Goal: Information Seeking & Learning: Learn about a topic

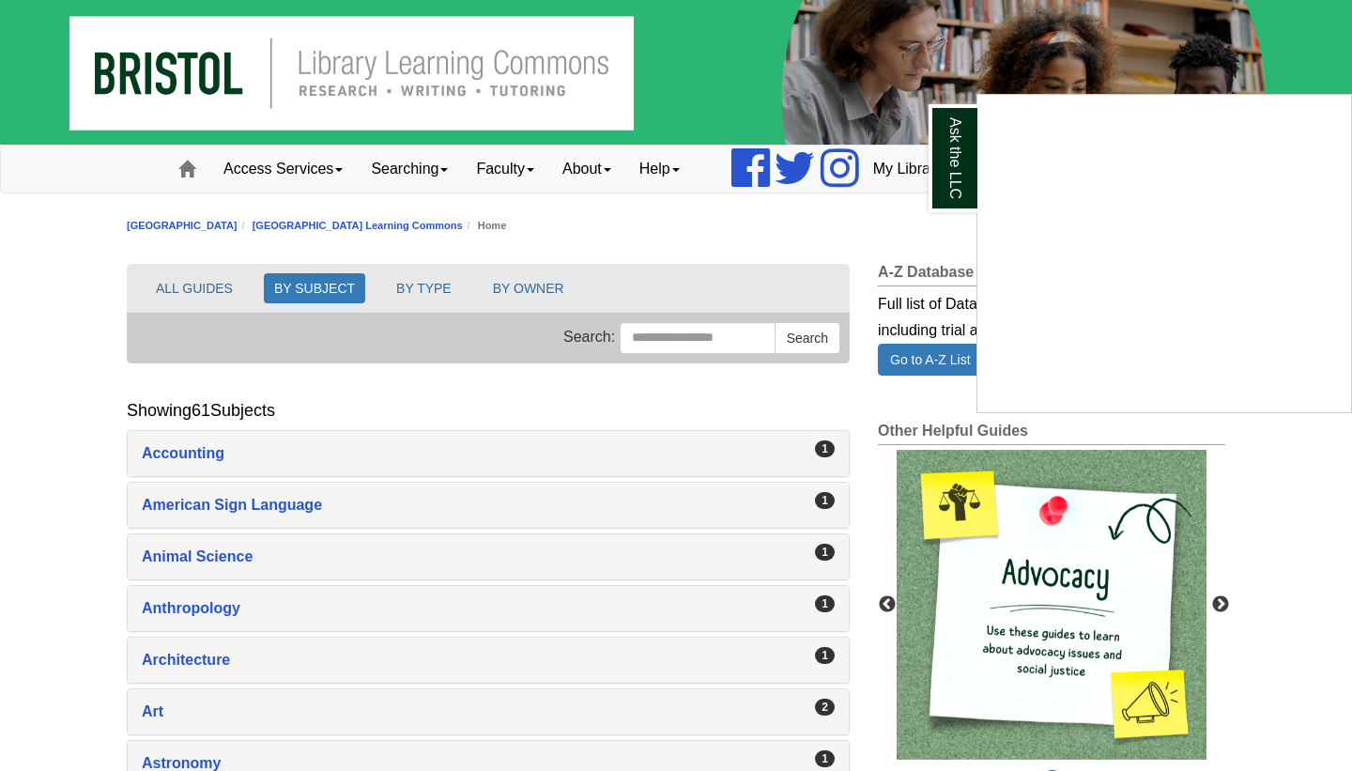
scroll to position [2875, 0]
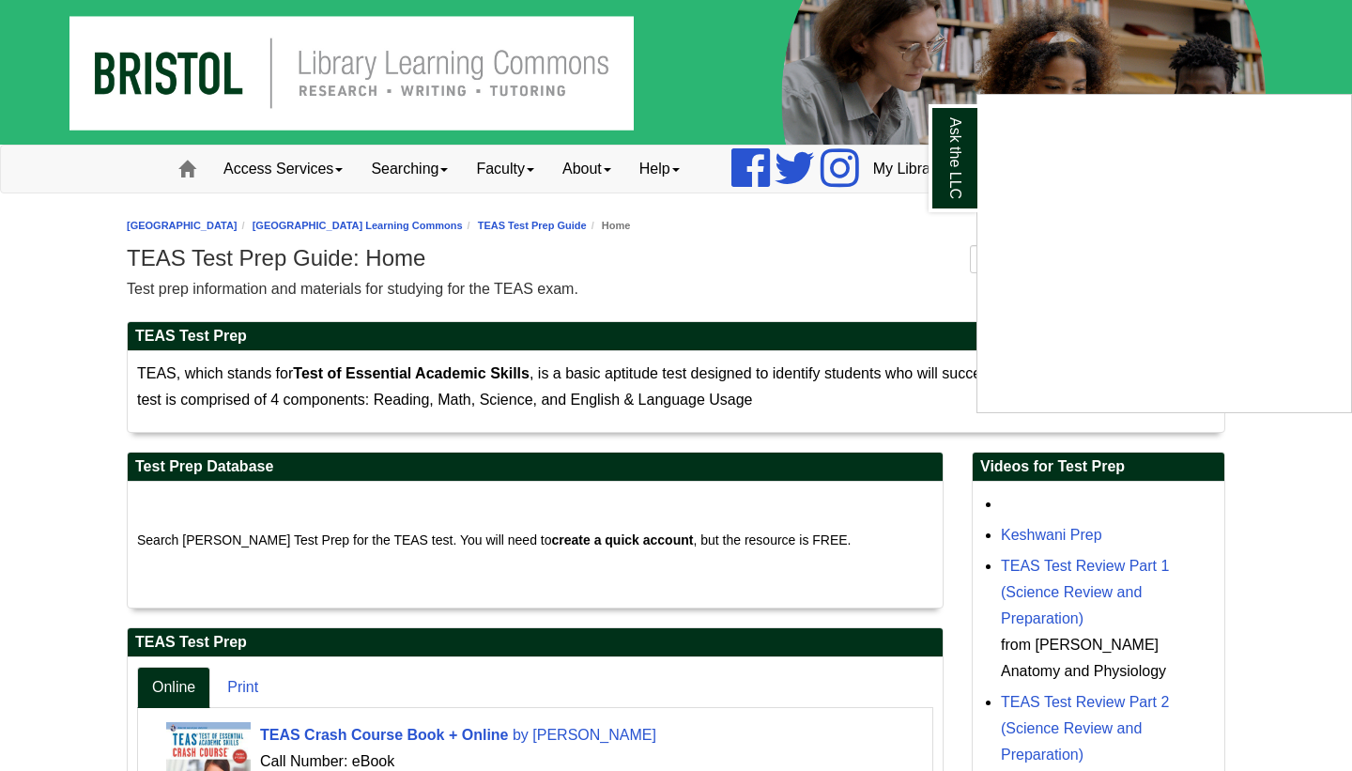
scroll to position [575, 0]
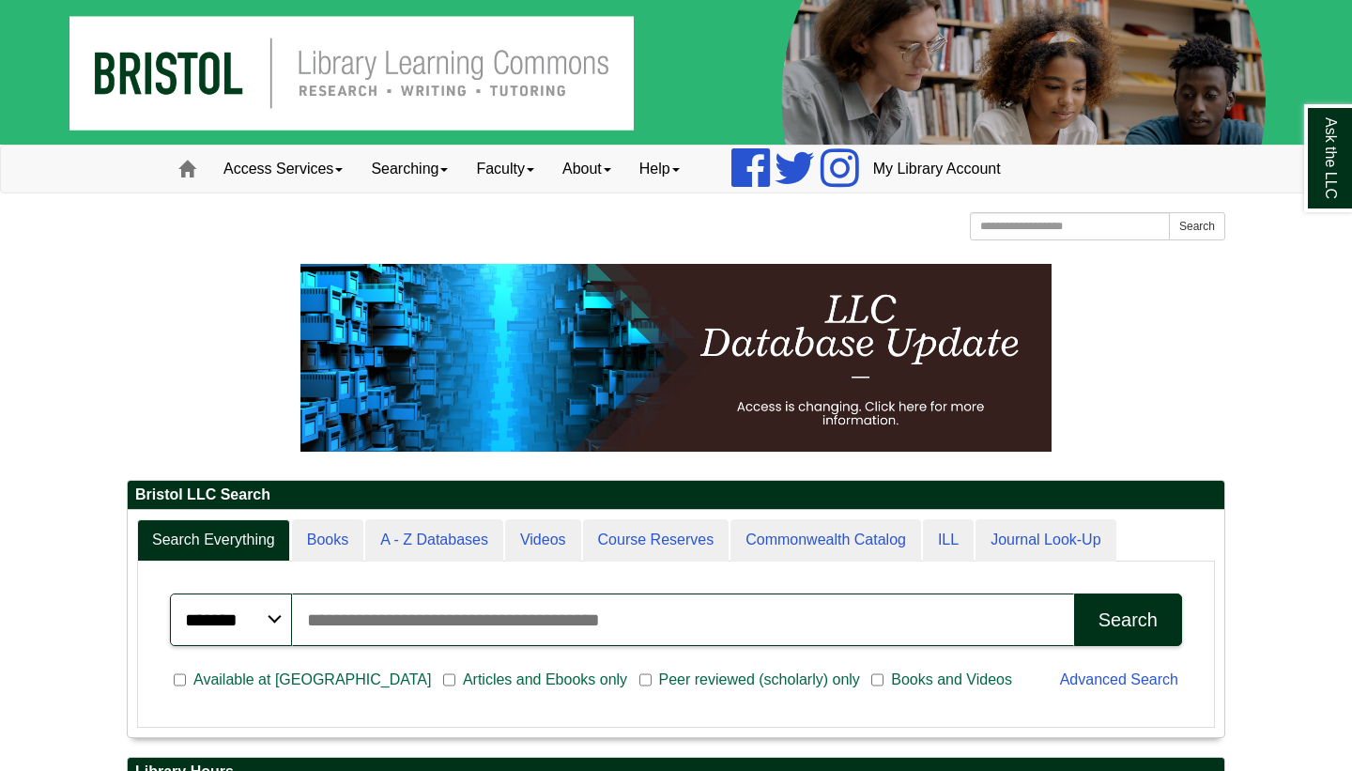
drag, startPoint x: 0, startPoint y: 0, endPoint x: 1345, endPoint y: 232, distance: 1364.8
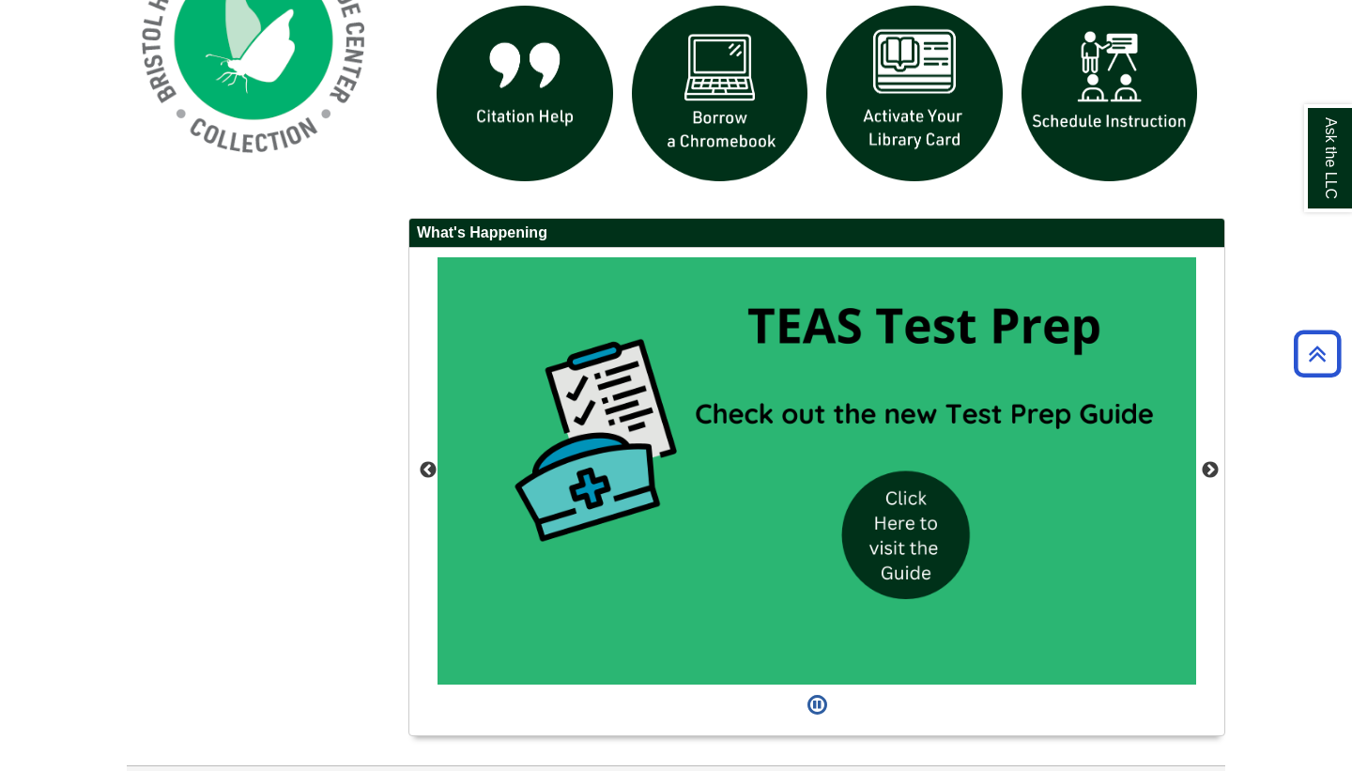
scroll to position [1538, 0]
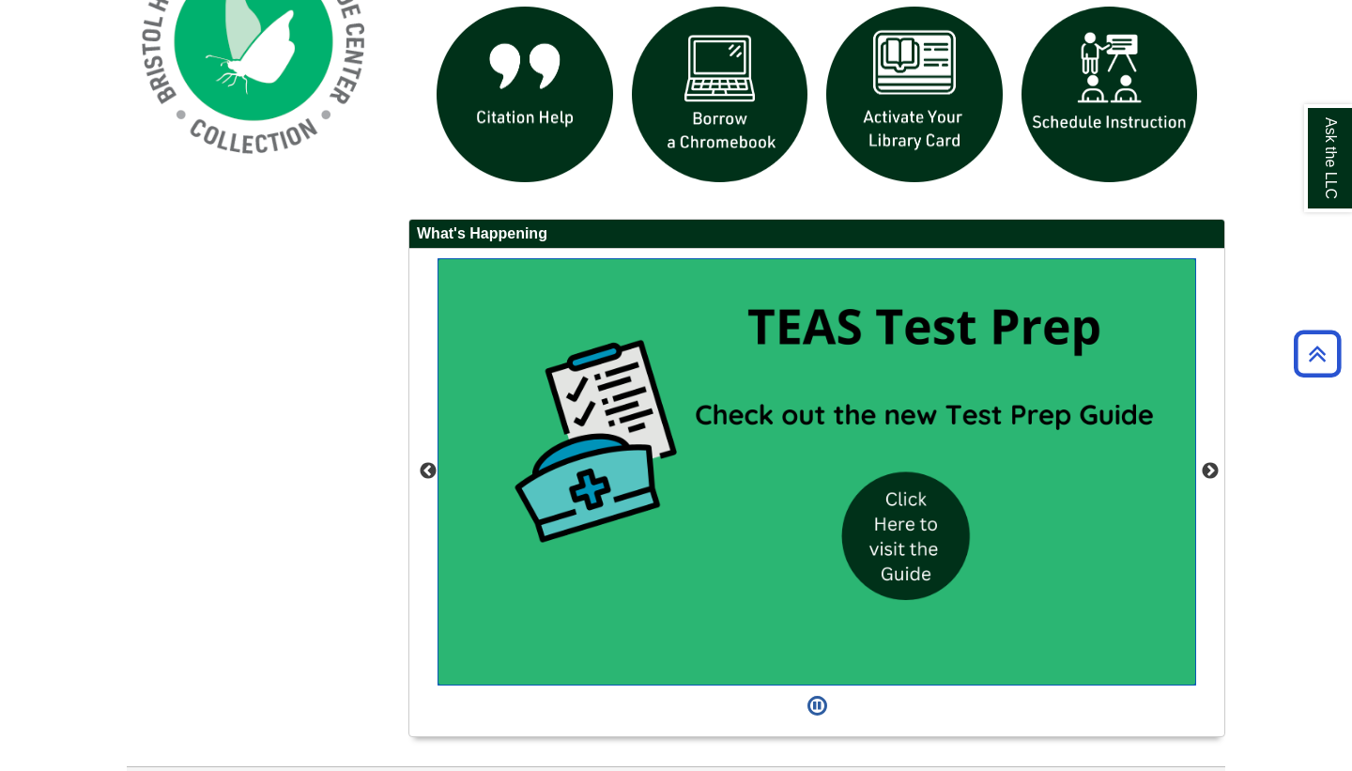
drag, startPoint x: 1345, startPoint y: 232, endPoint x: 904, endPoint y: 538, distance: 536.9
click at [904, 538] on img "slideshow" at bounding box center [816, 471] width 758 height 427
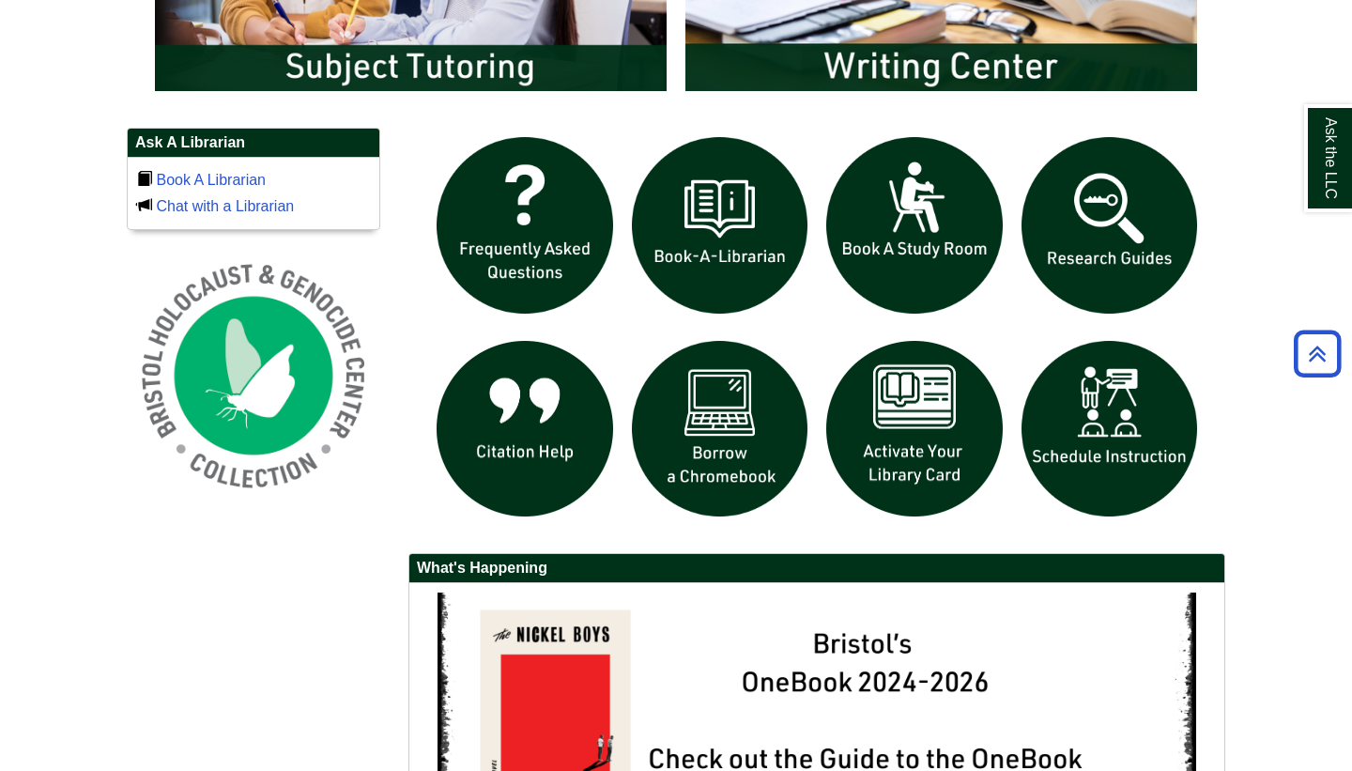
scroll to position [1207, 0]
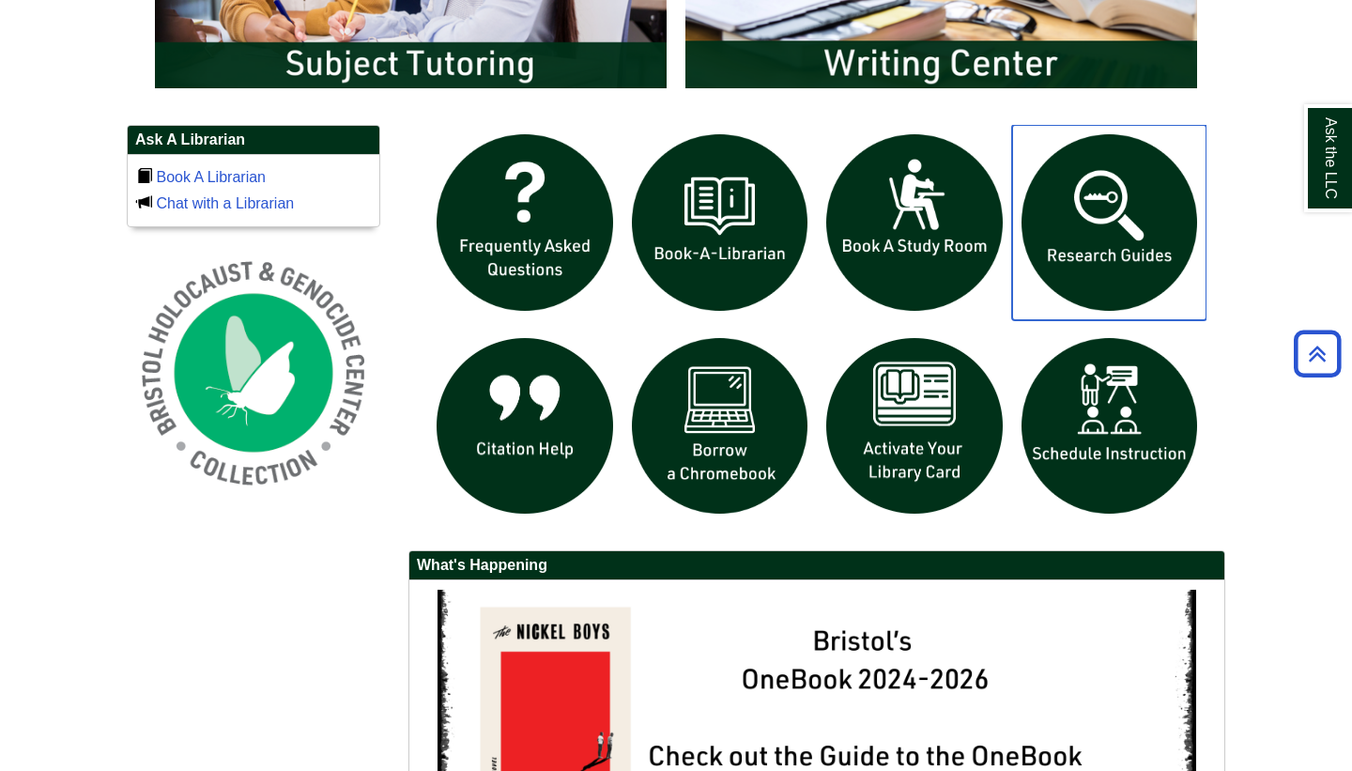
click at [1082, 239] on img "slideshow" at bounding box center [1109, 222] width 195 height 195
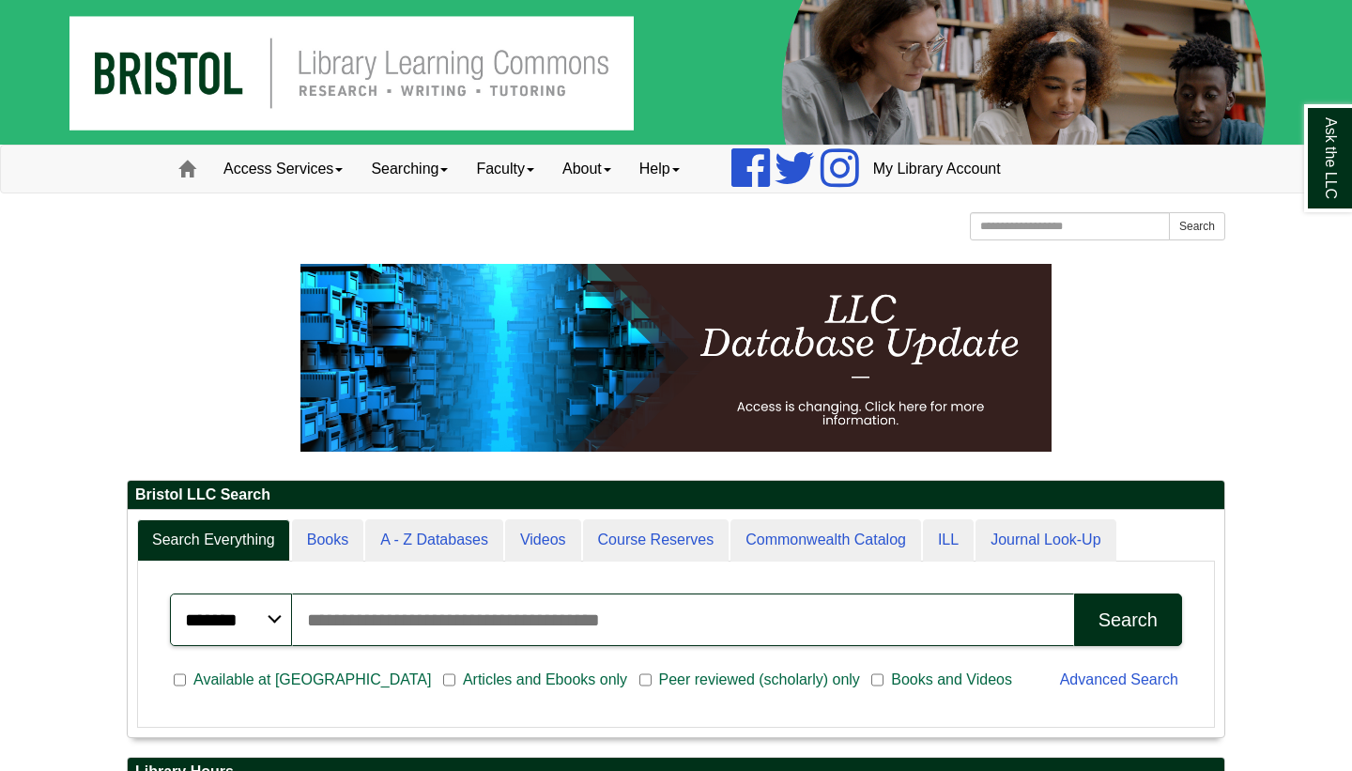
scroll to position [226, 1096]
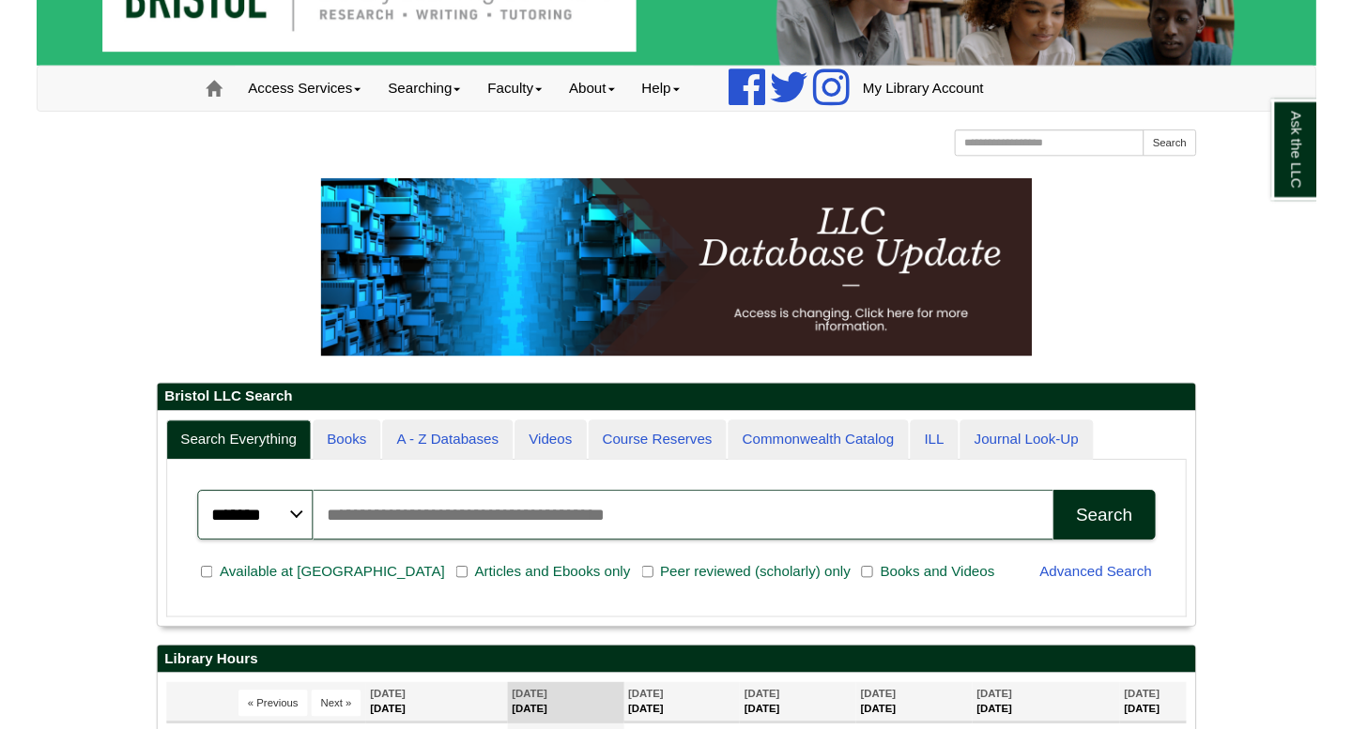
scroll to position [113, 0]
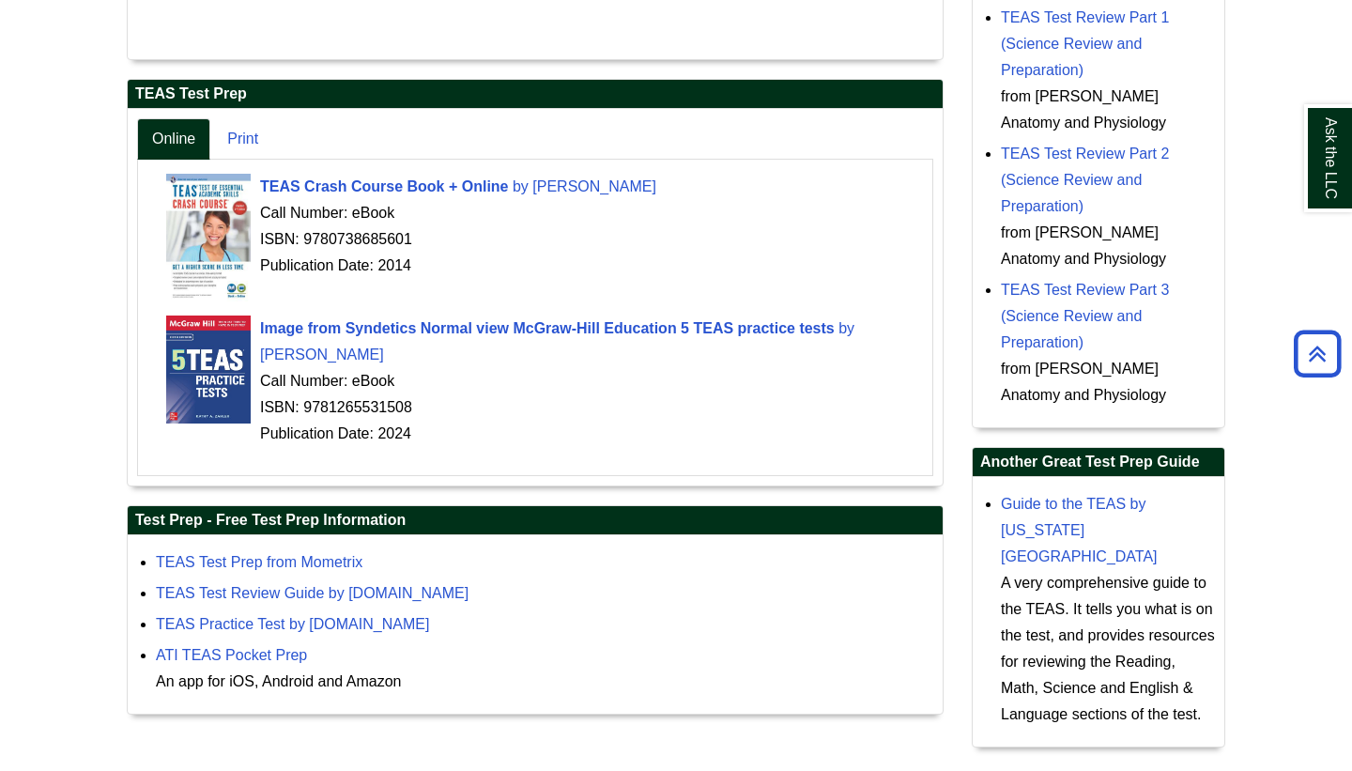
scroll to position [575, 0]
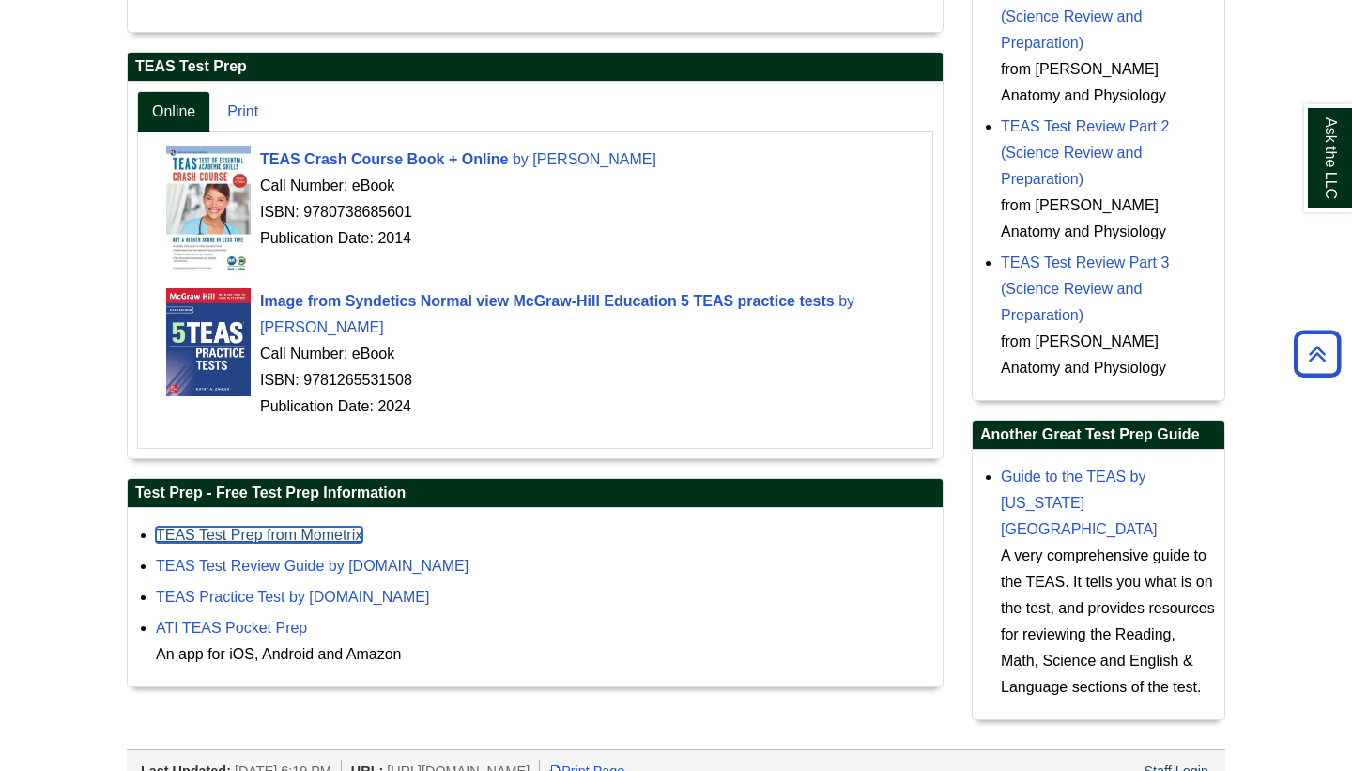
drag, startPoint x: 0, startPoint y: 0, endPoint x: 208, endPoint y: 529, distance: 568.9
click at [208, 529] on link "TEAS Test Prep from Mometrix" at bounding box center [259, 535] width 206 height 16
click at [250, 115] on link "Print" at bounding box center [242, 112] width 61 height 42
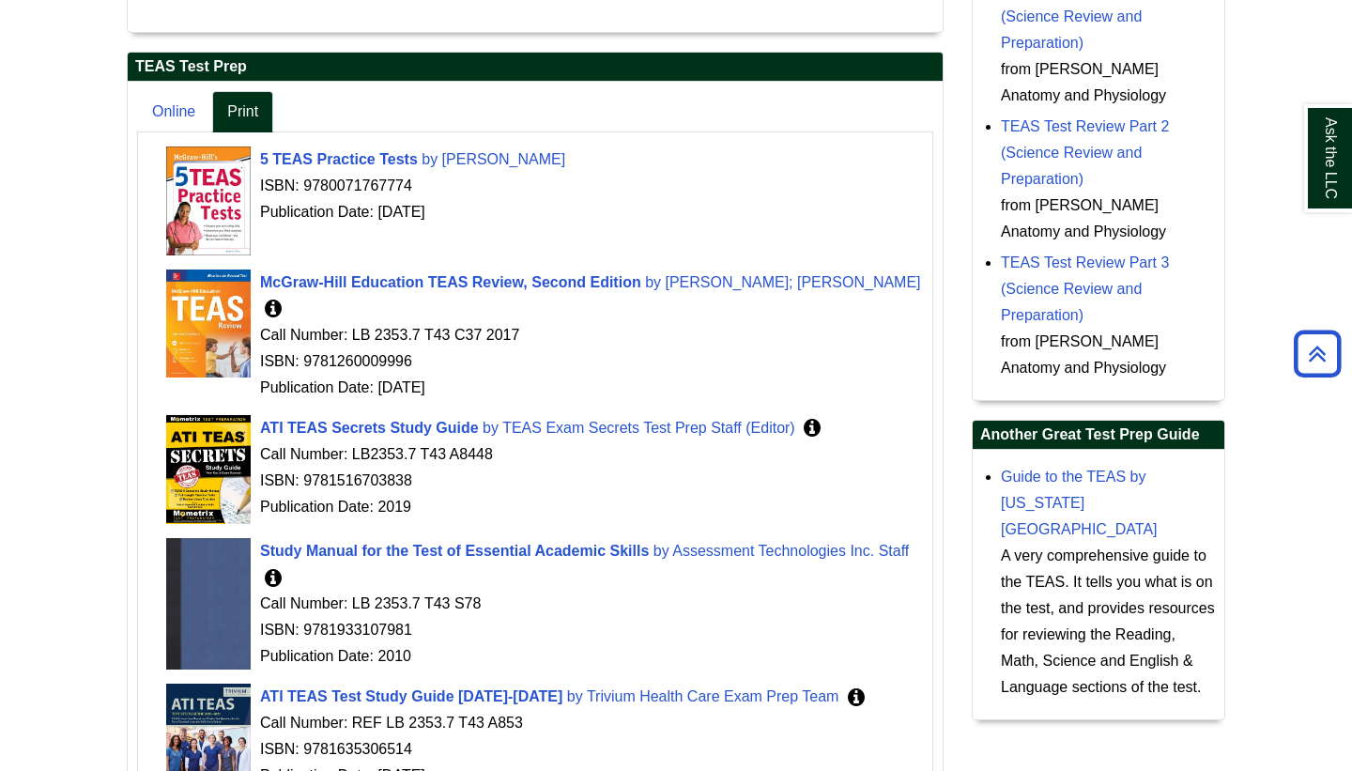
click at [115, 191] on div "Test Prep Database Search Peterson's Test Prep for the TEAS test. You will need…" at bounding box center [535, 477] width 845 height 1203
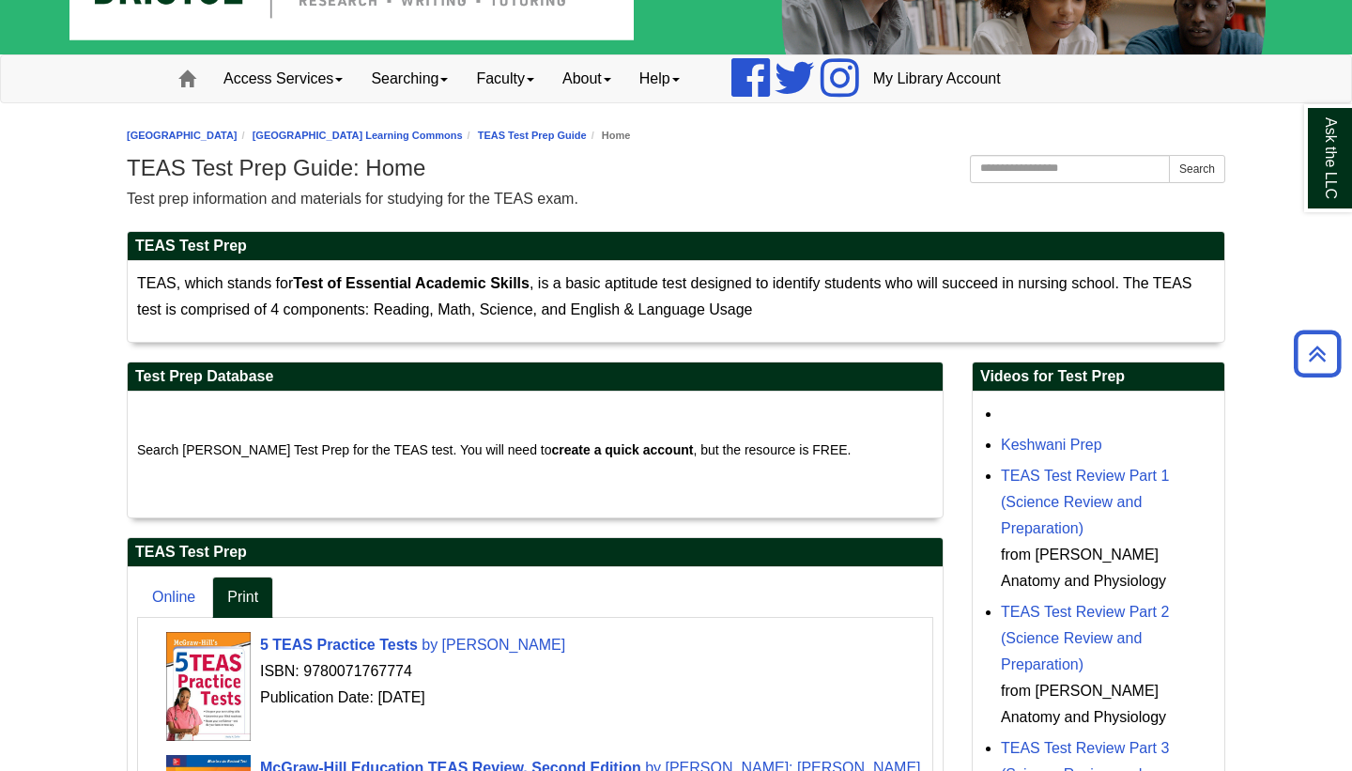
scroll to position [0, 0]
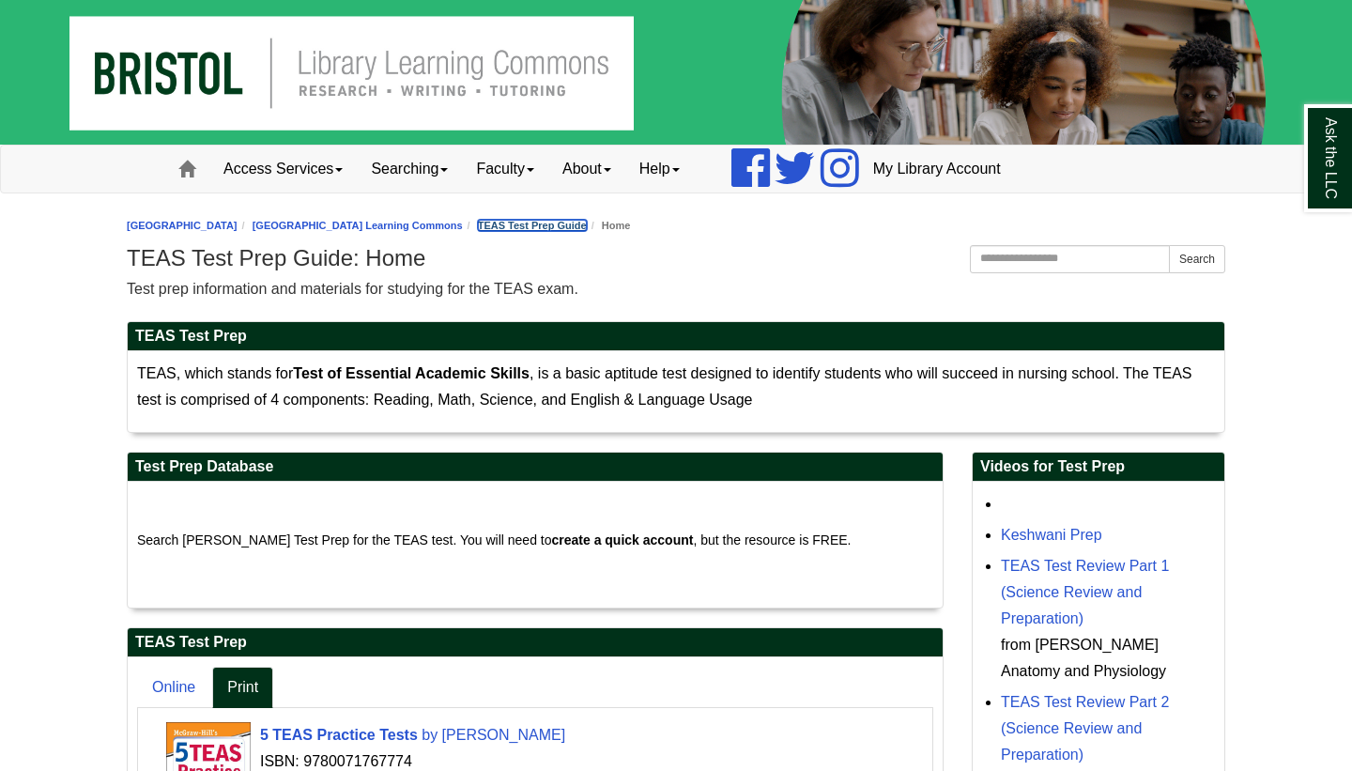
click at [587, 223] on link "TEAS Test Prep Guide" at bounding box center [532, 225] width 109 height 11
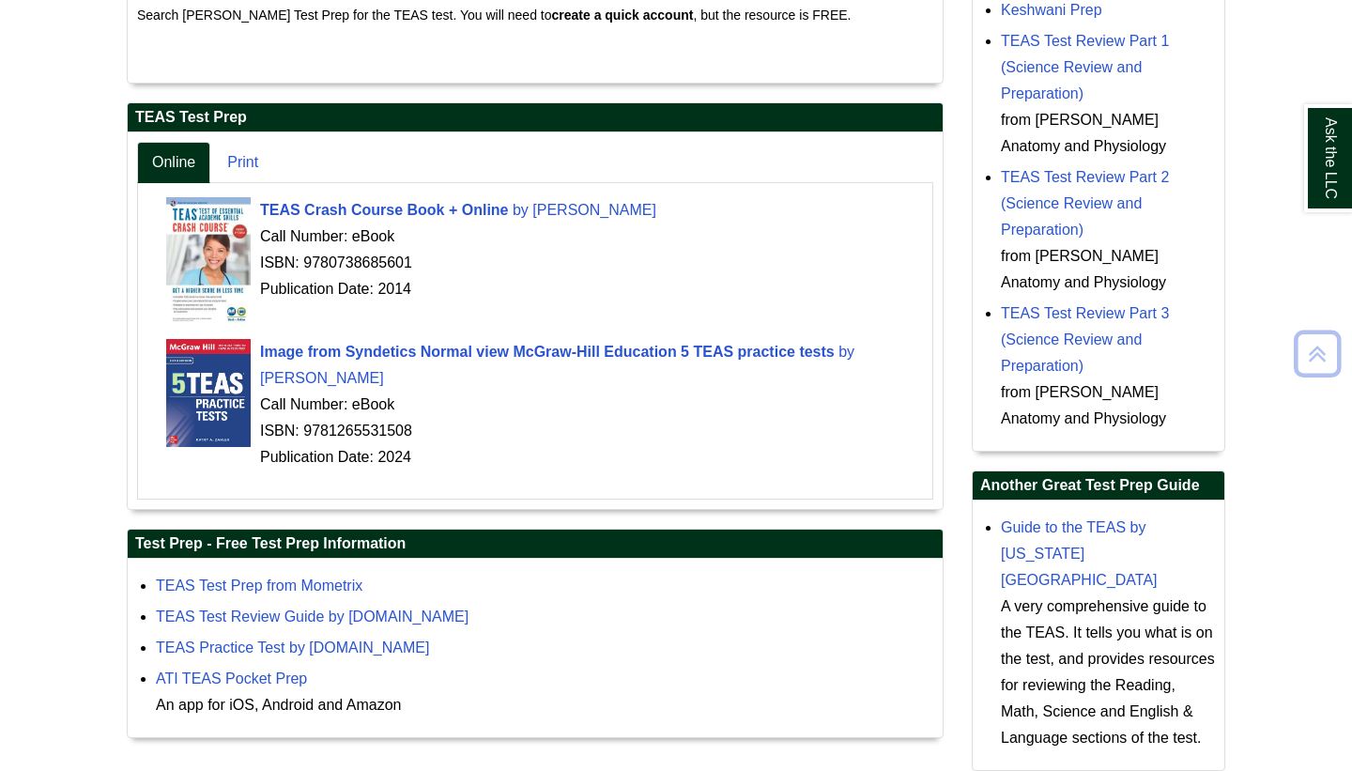
scroll to position [575, 0]
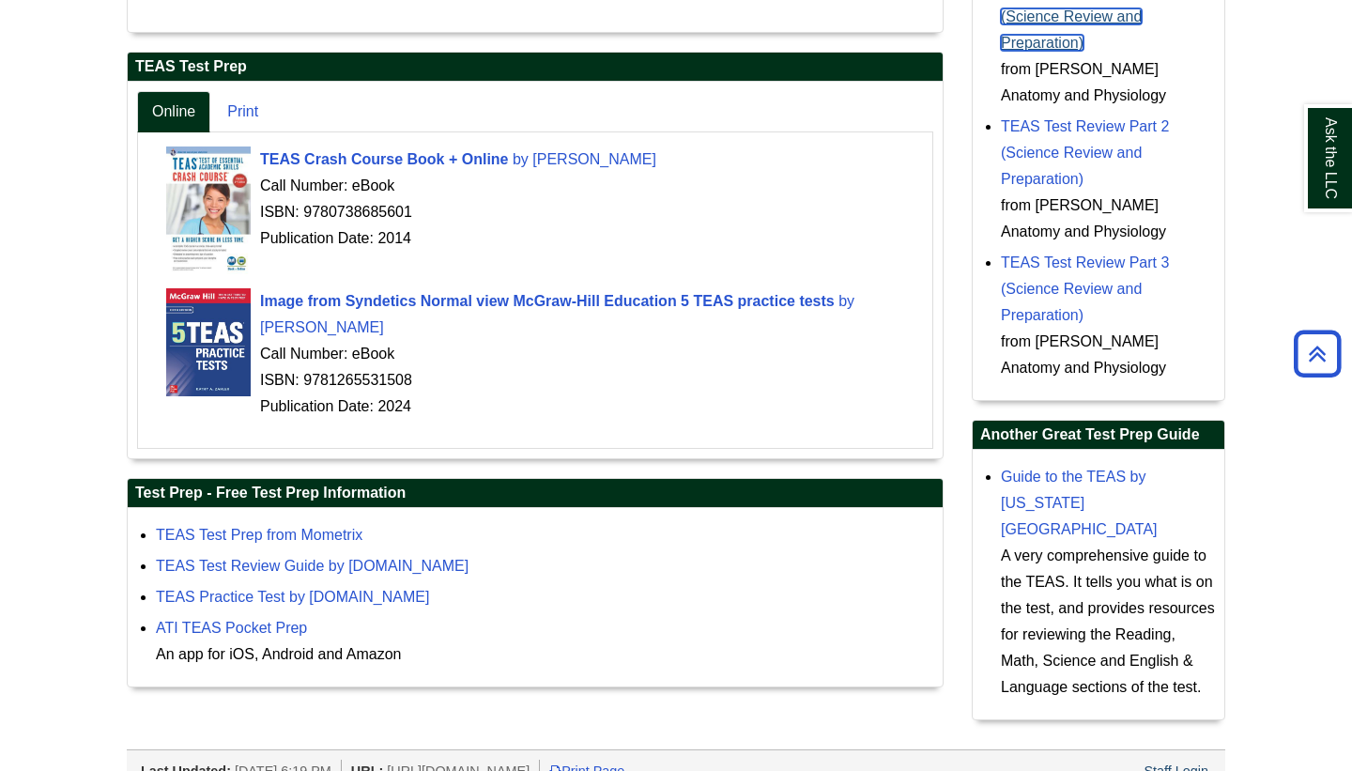
click at [1090, 19] on link "TEAS Test Review Part 1 (Science Review and Preparation)" at bounding box center [1085, 16] width 168 height 69
drag, startPoint x: 1338, startPoint y: 50, endPoint x: 1351, endPoint y: -74, distance: 124.5
click at [1351, 0] on html "Skip to Main Content Toggle navigation Home Access Services Access Services Pol…" at bounding box center [676, 111] width 1352 height 1372
click at [1337, 34] on body "Skip to Main Content Toggle navigation Home Access Services Access Services Pol…" at bounding box center [676, 111] width 1352 height 1372
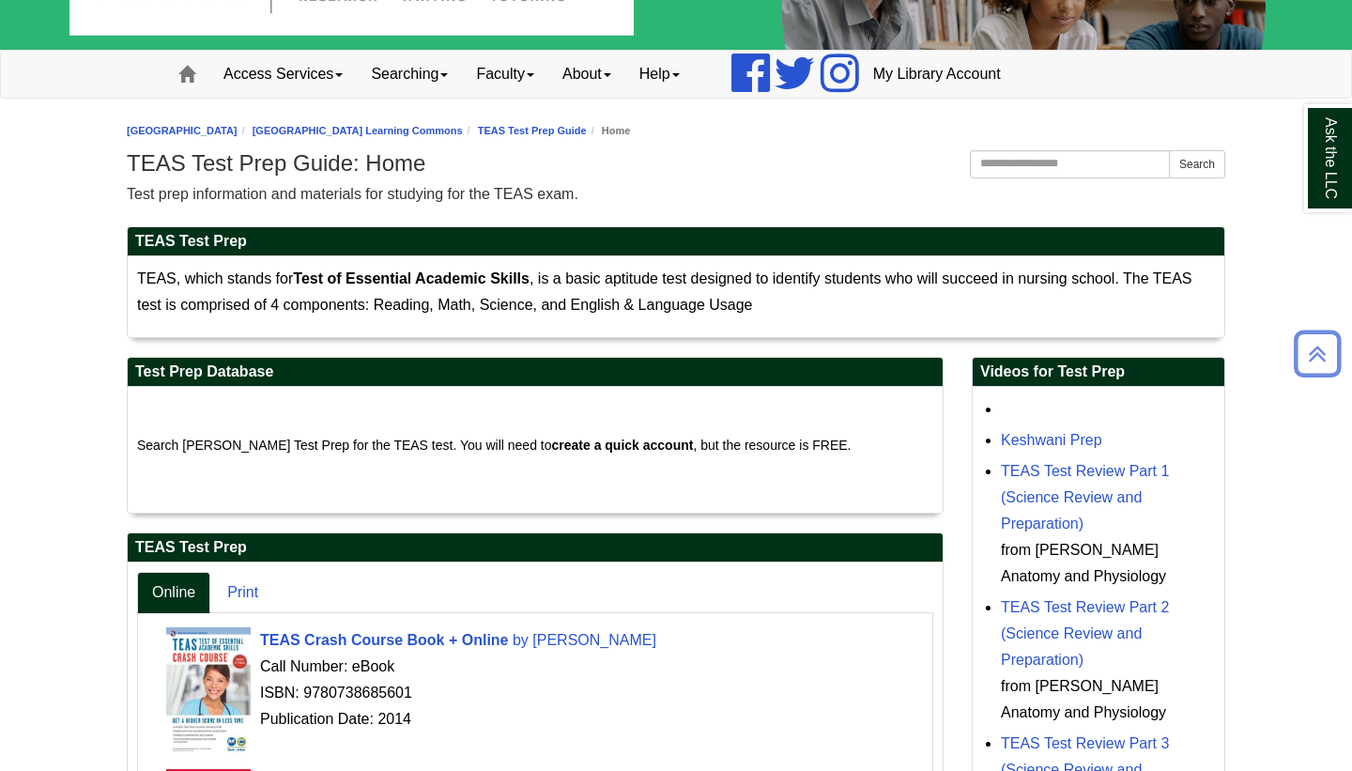
scroll to position [0, 0]
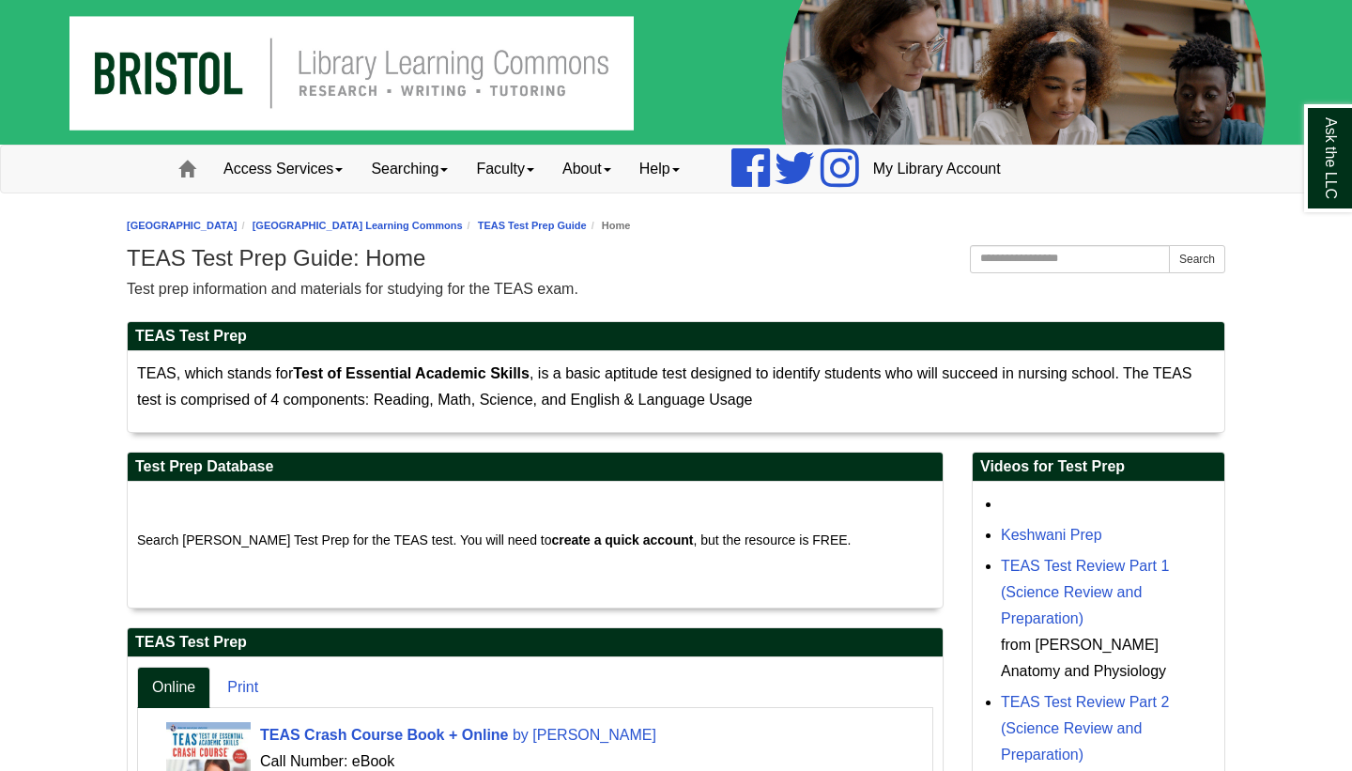
click at [29, 494] on body "Skip to Main Content Toggle navigation Home Access Services Access Services Pol…" at bounding box center [676, 686] width 1352 height 1372
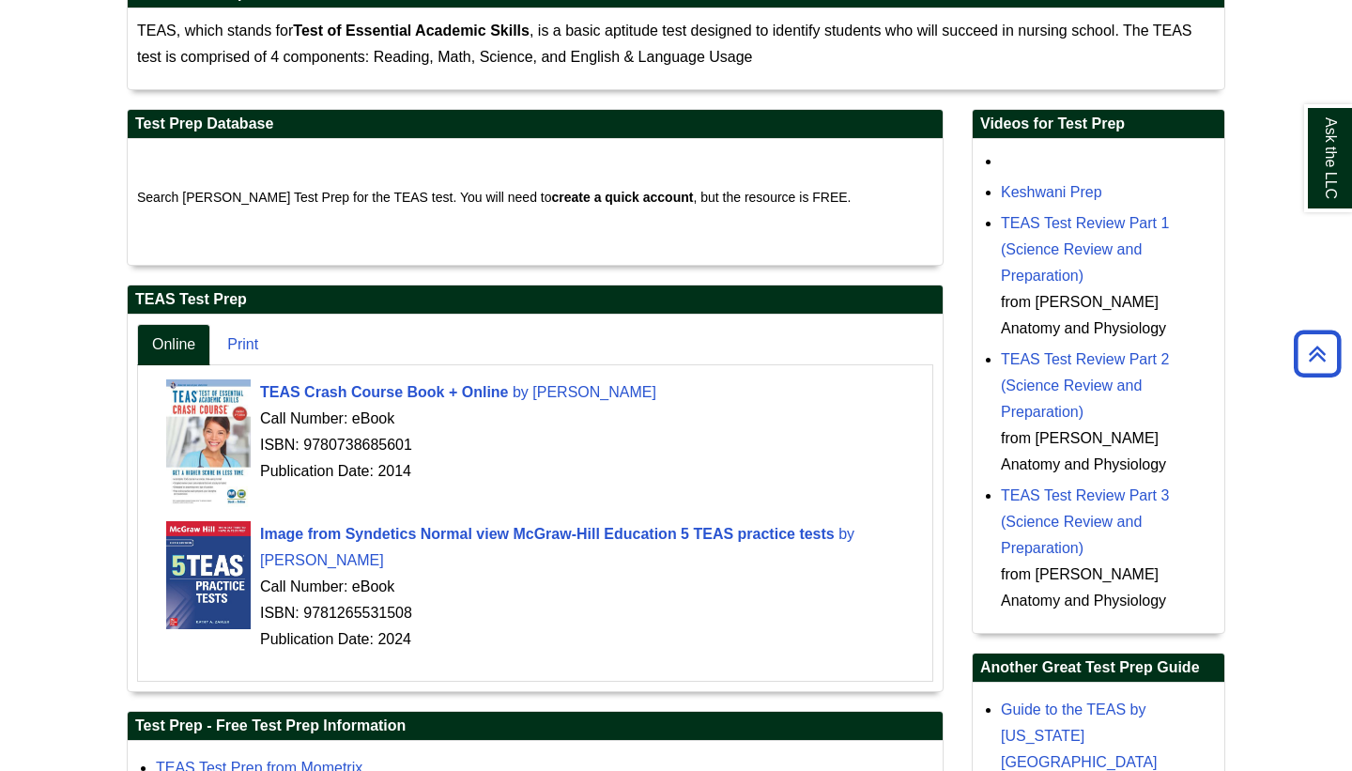
scroll to position [313, 0]
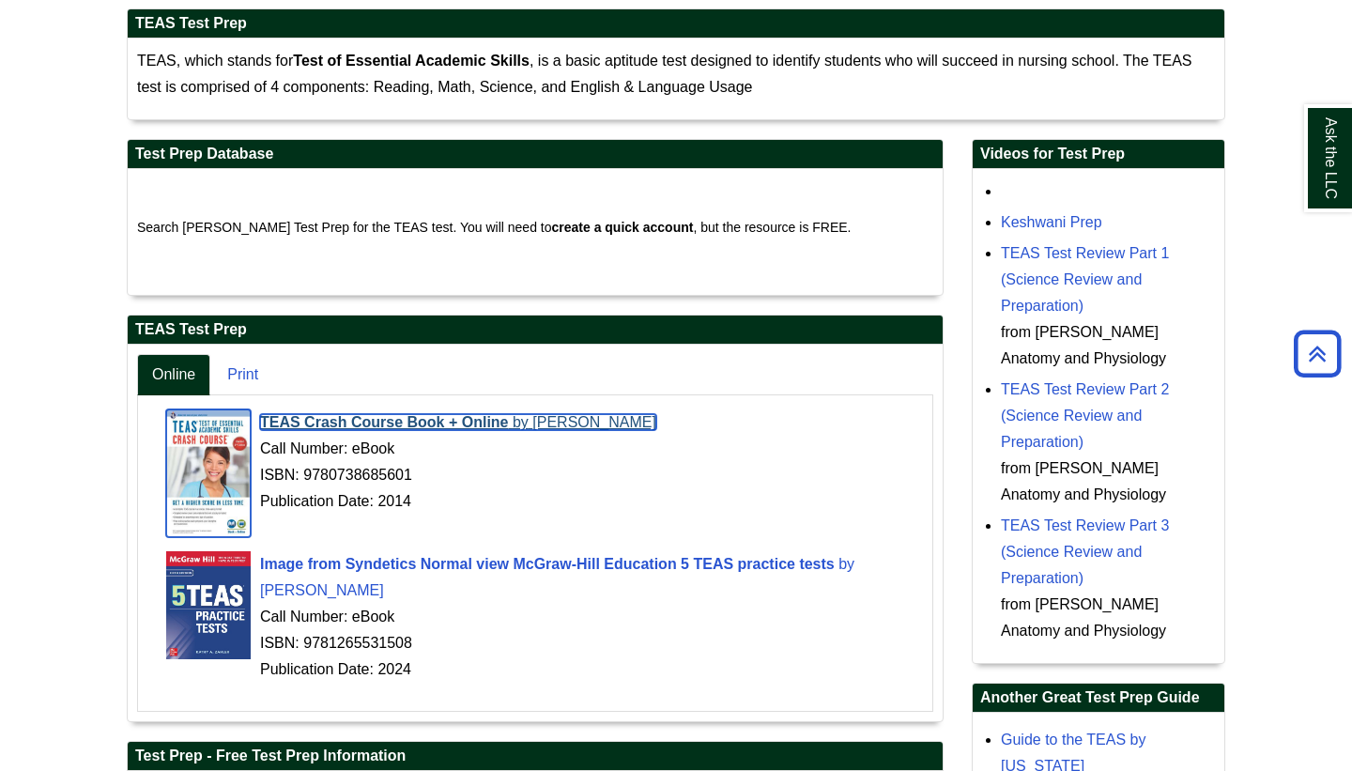
click at [268, 421] on span "TEAS Crash Course Book + Online" at bounding box center [384, 422] width 249 height 16
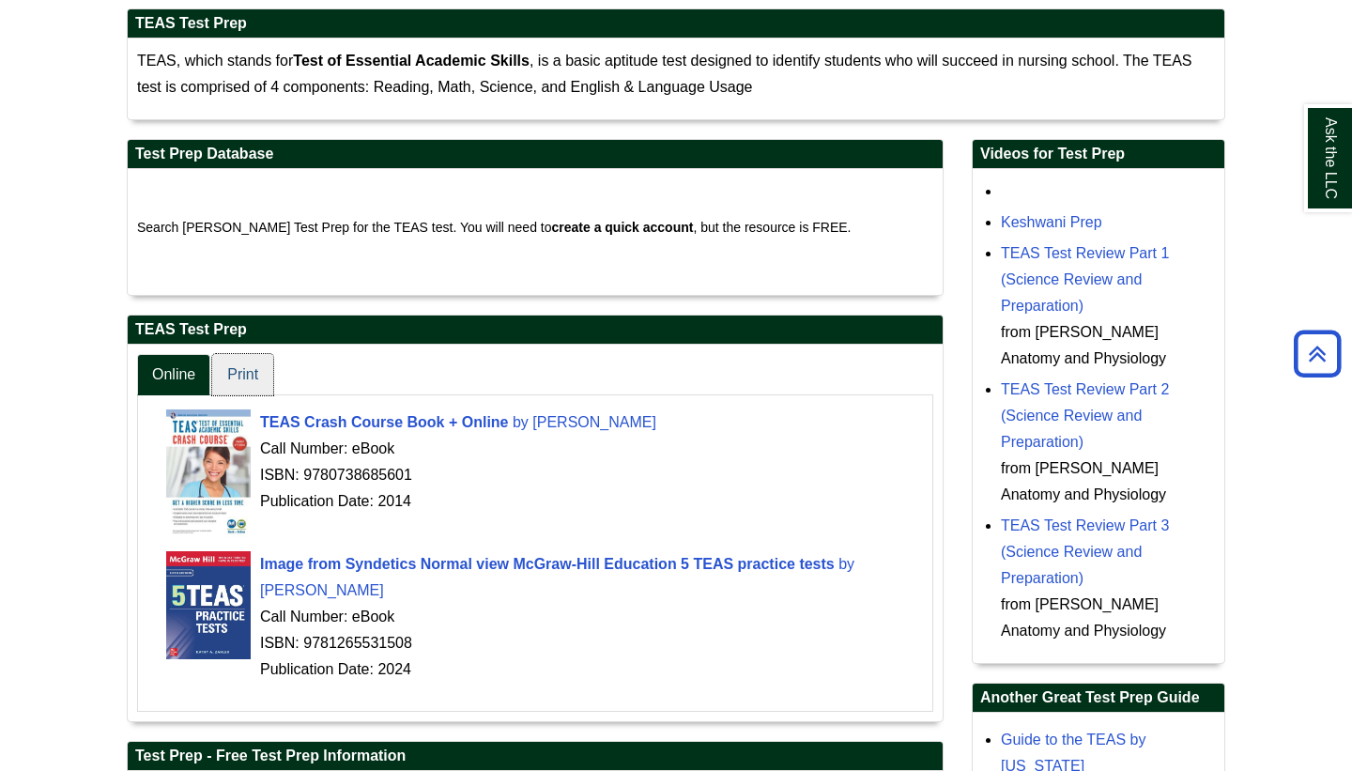
click at [222, 374] on link "Print" at bounding box center [242, 375] width 61 height 42
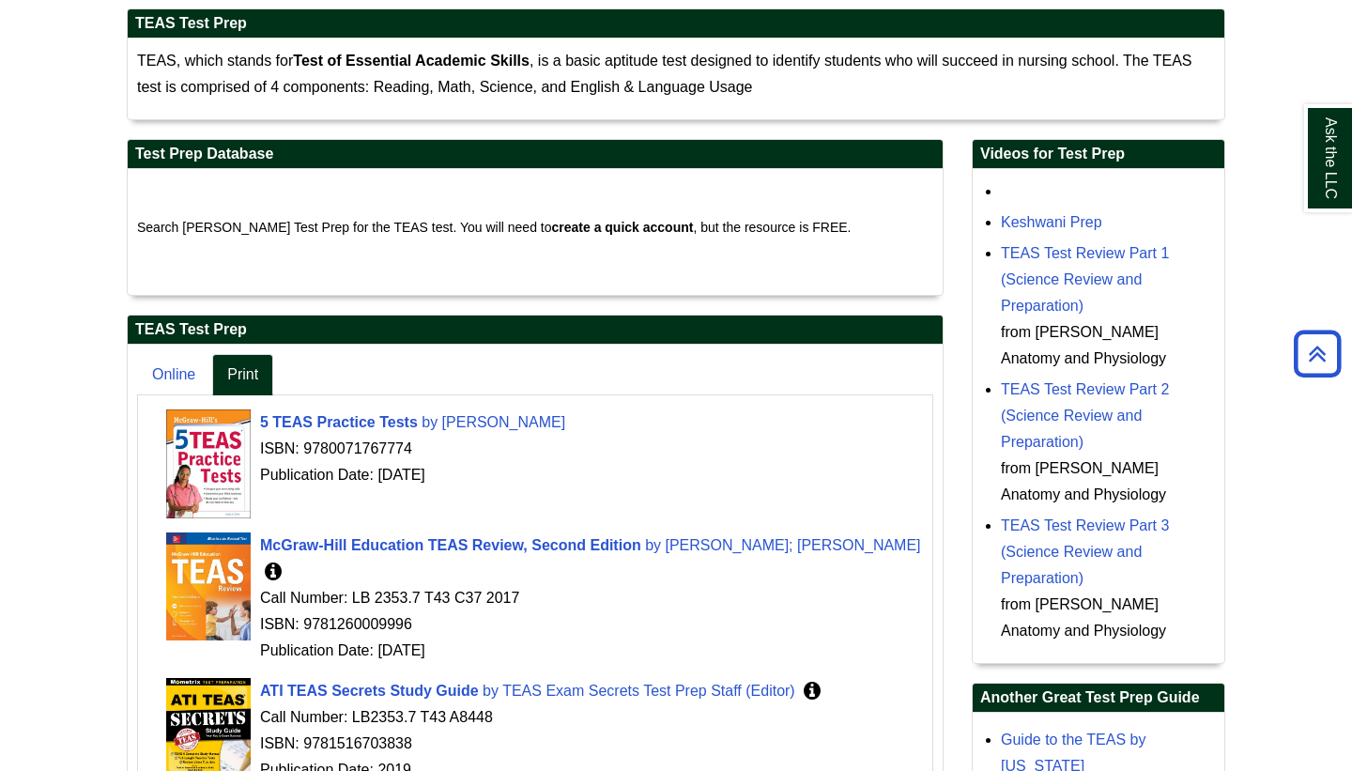
click at [48, 511] on body "Skip to Main Content Toggle navigation Home Access Services Access Services Pol…" at bounding box center [676, 543] width 1352 height 1713
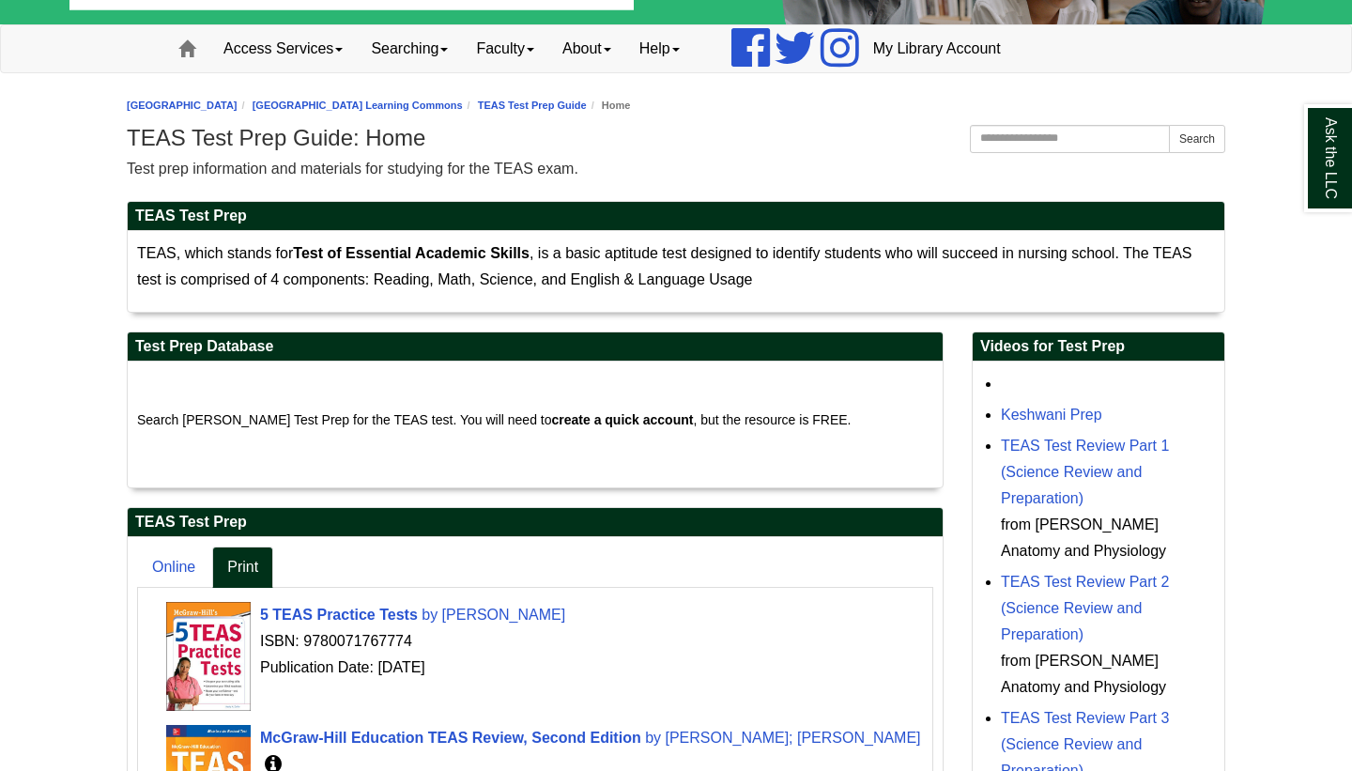
scroll to position [150, 0]
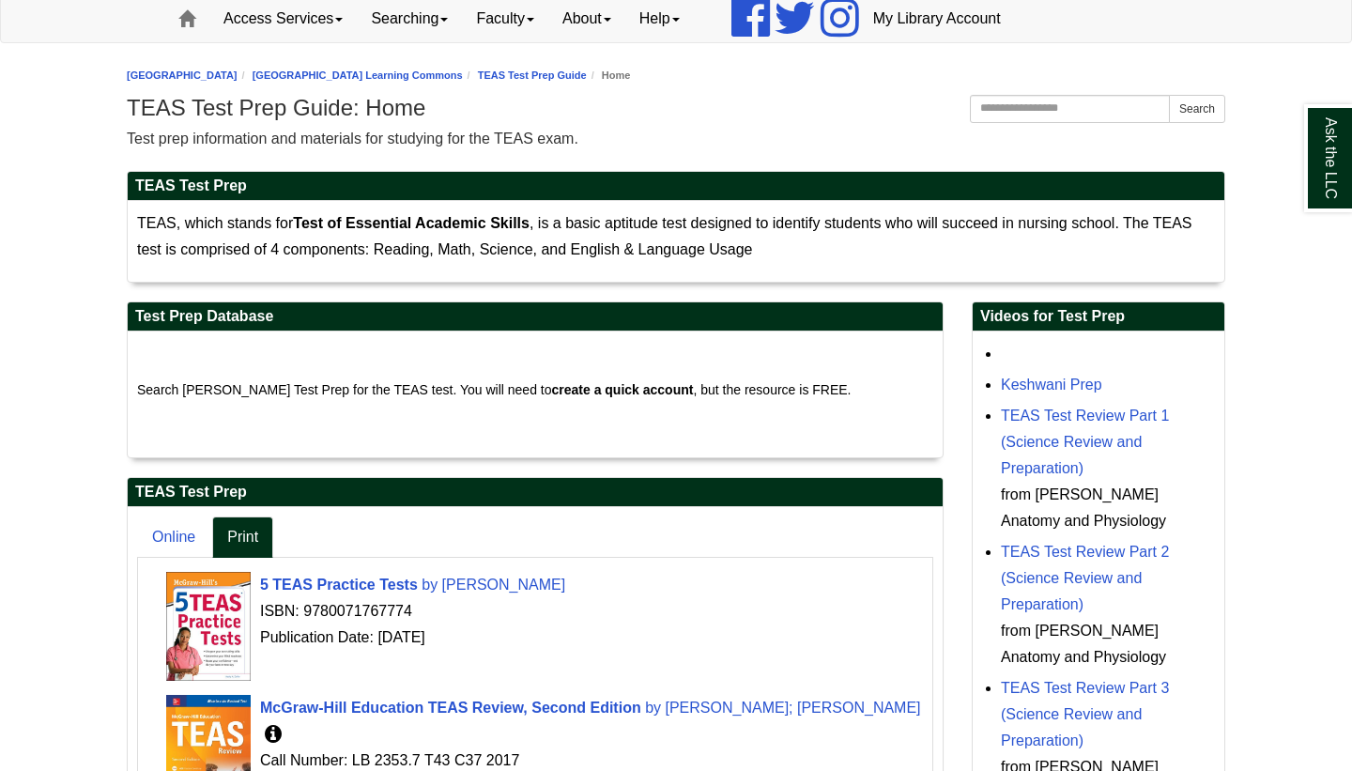
click at [1293, 378] on body "Skip to Main Content Toggle navigation Home Access Services Access Services Pol…" at bounding box center [676, 706] width 1352 height 1713
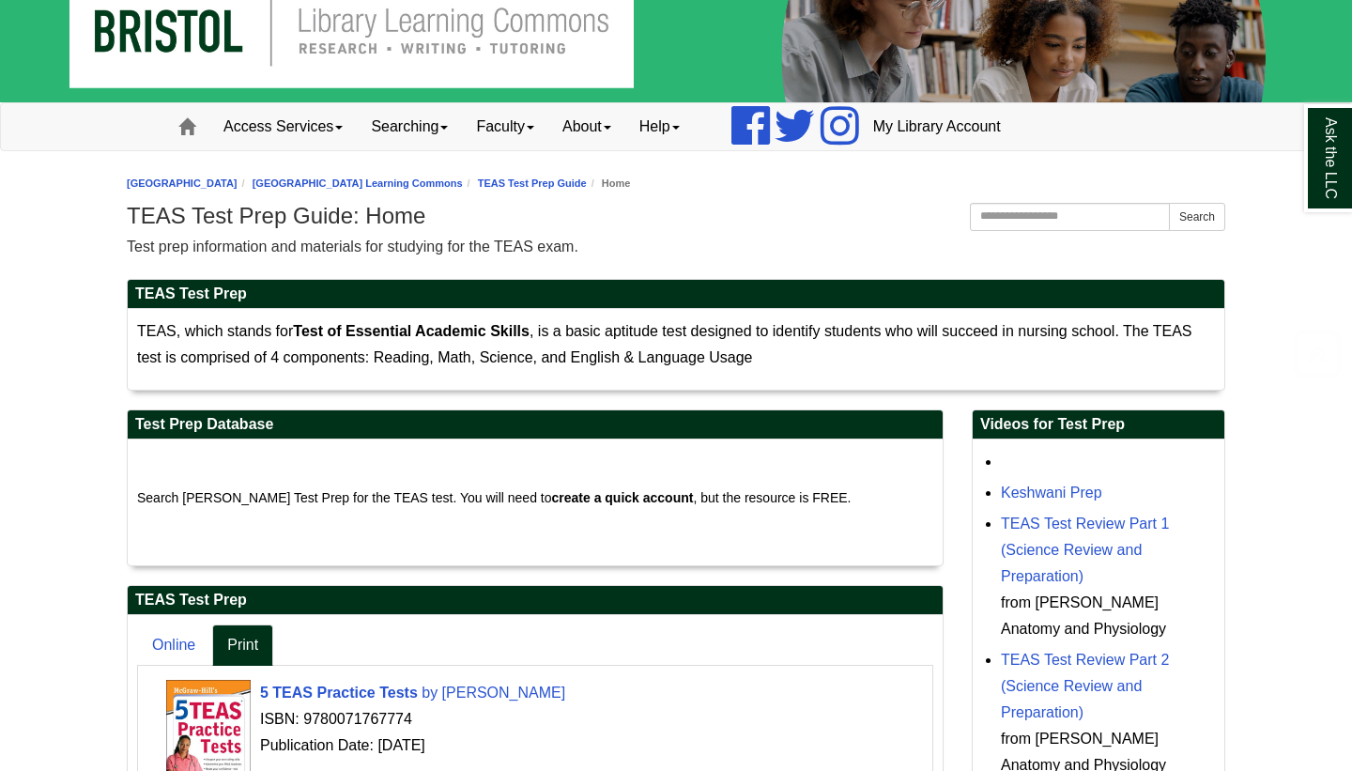
scroll to position [19, 0]
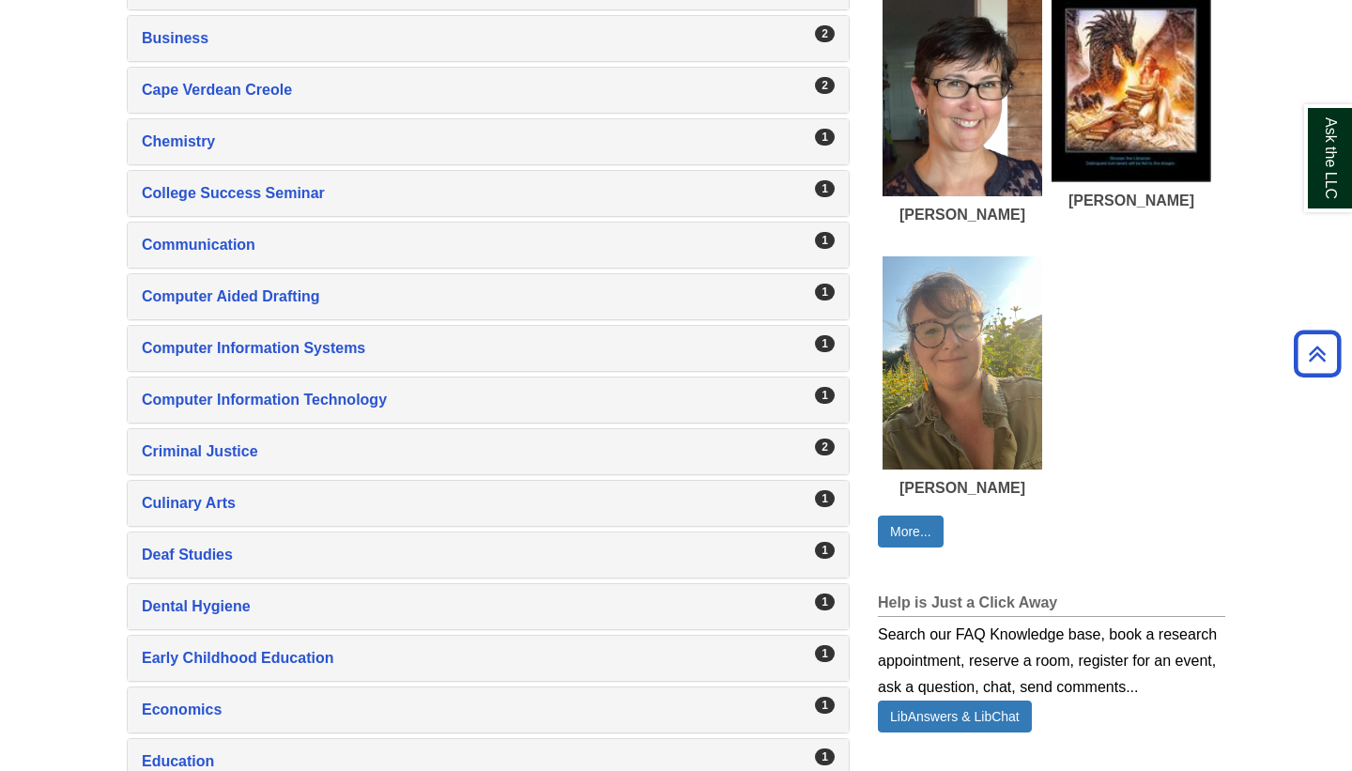
scroll to position [580, 0]
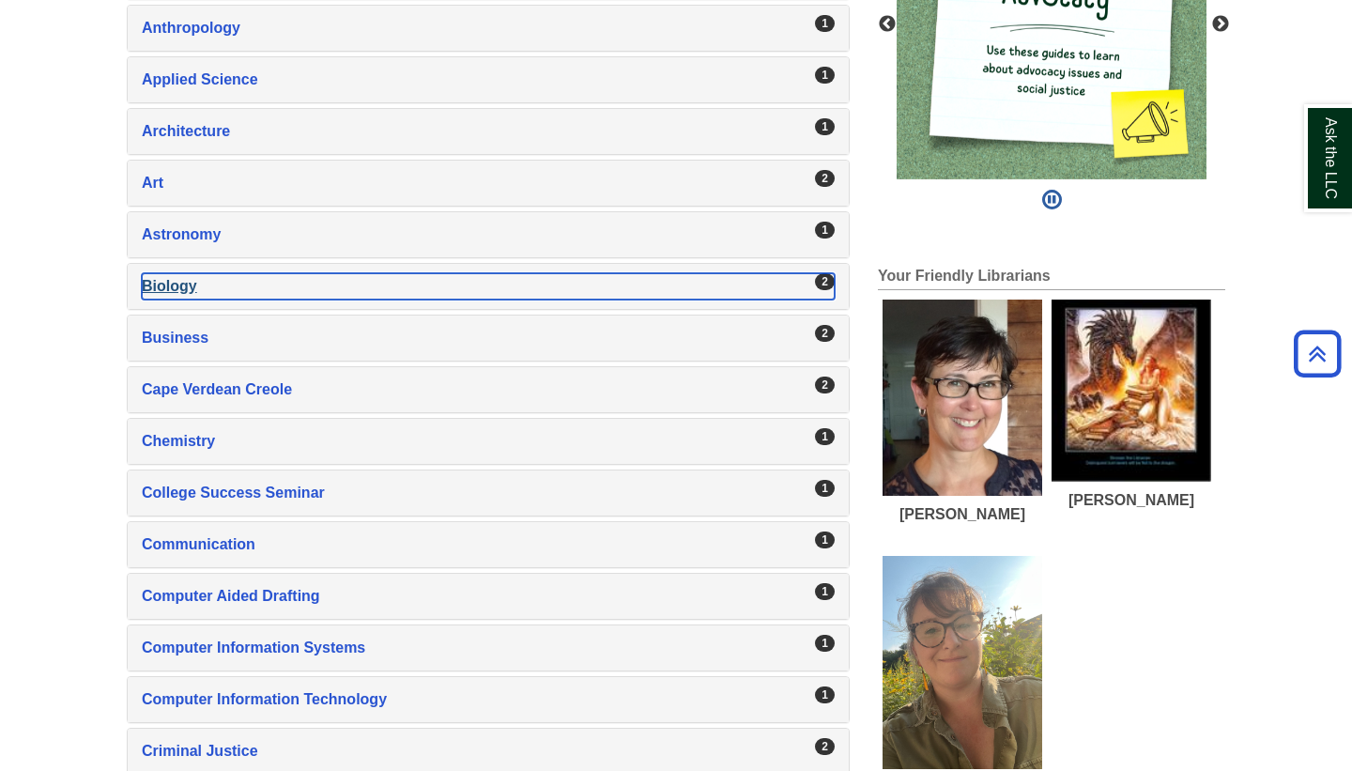
click at [167, 283] on div "Biology , 2 guides" at bounding box center [488, 286] width 693 height 26
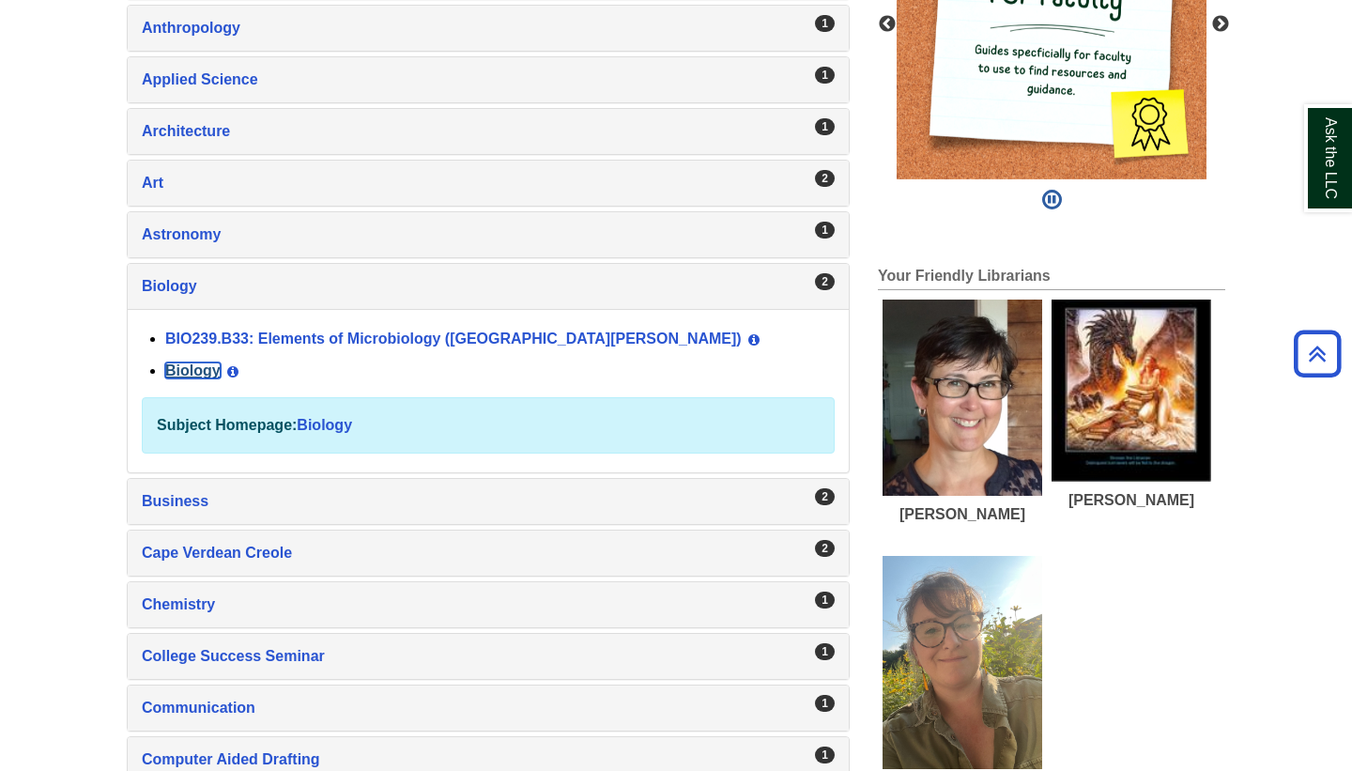
click at [206, 365] on link "Biology" at bounding box center [192, 370] width 55 height 16
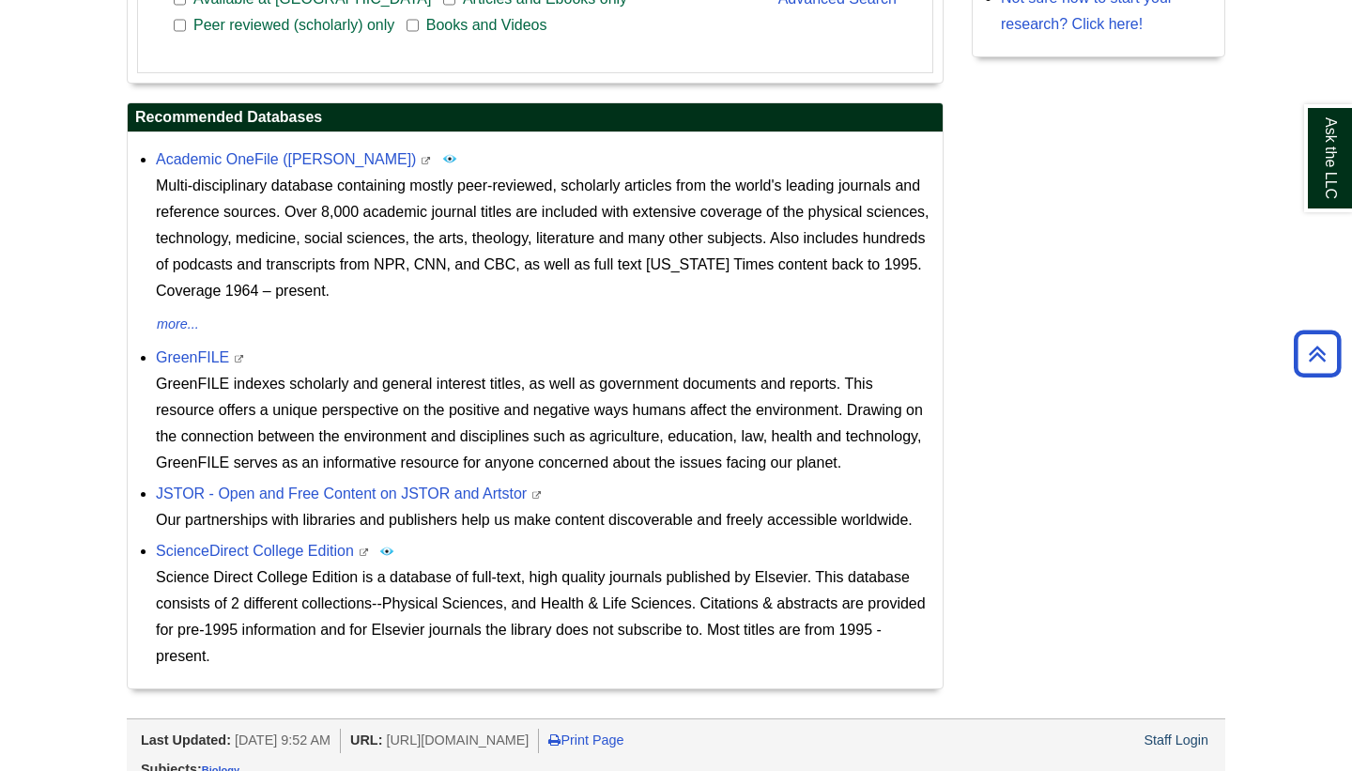
scroll to position [695, 0]
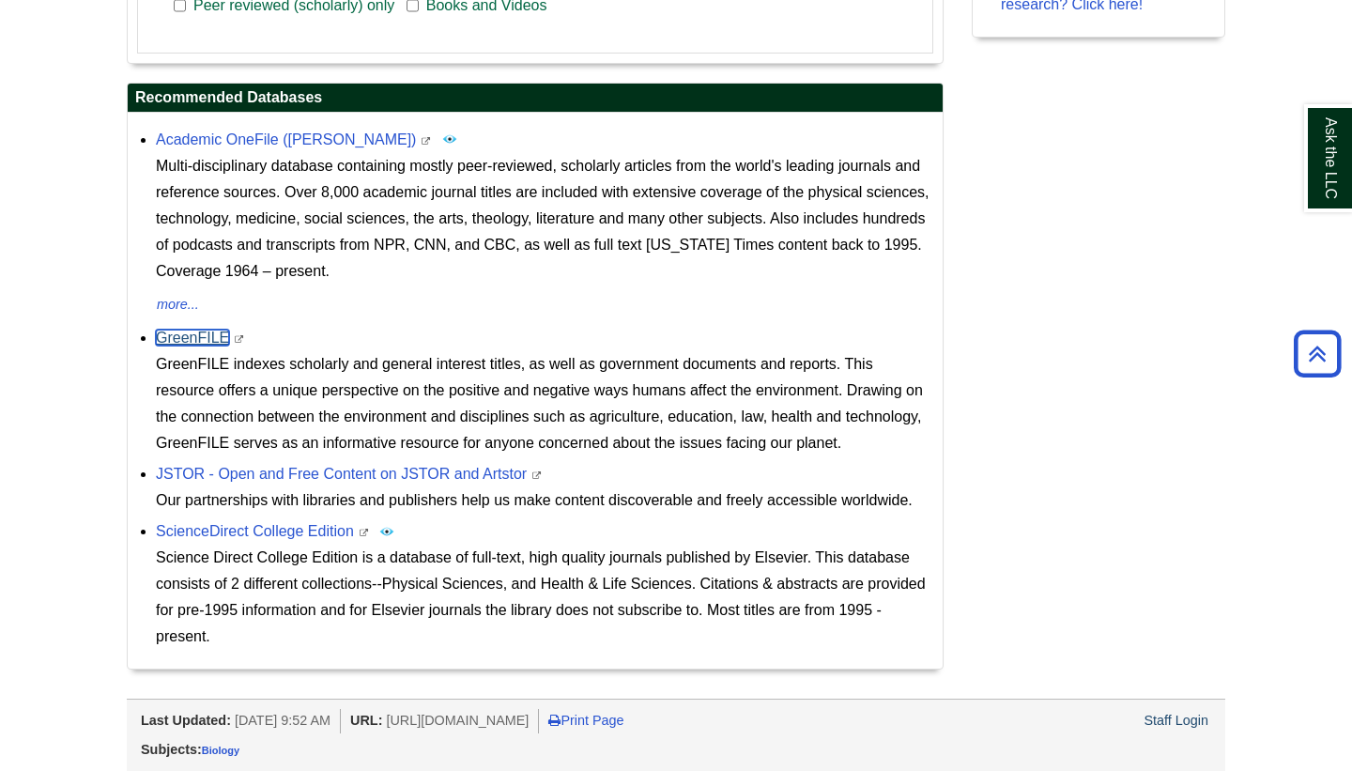
click at [180, 336] on link "GreenFILE" at bounding box center [192, 337] width 73 height 16
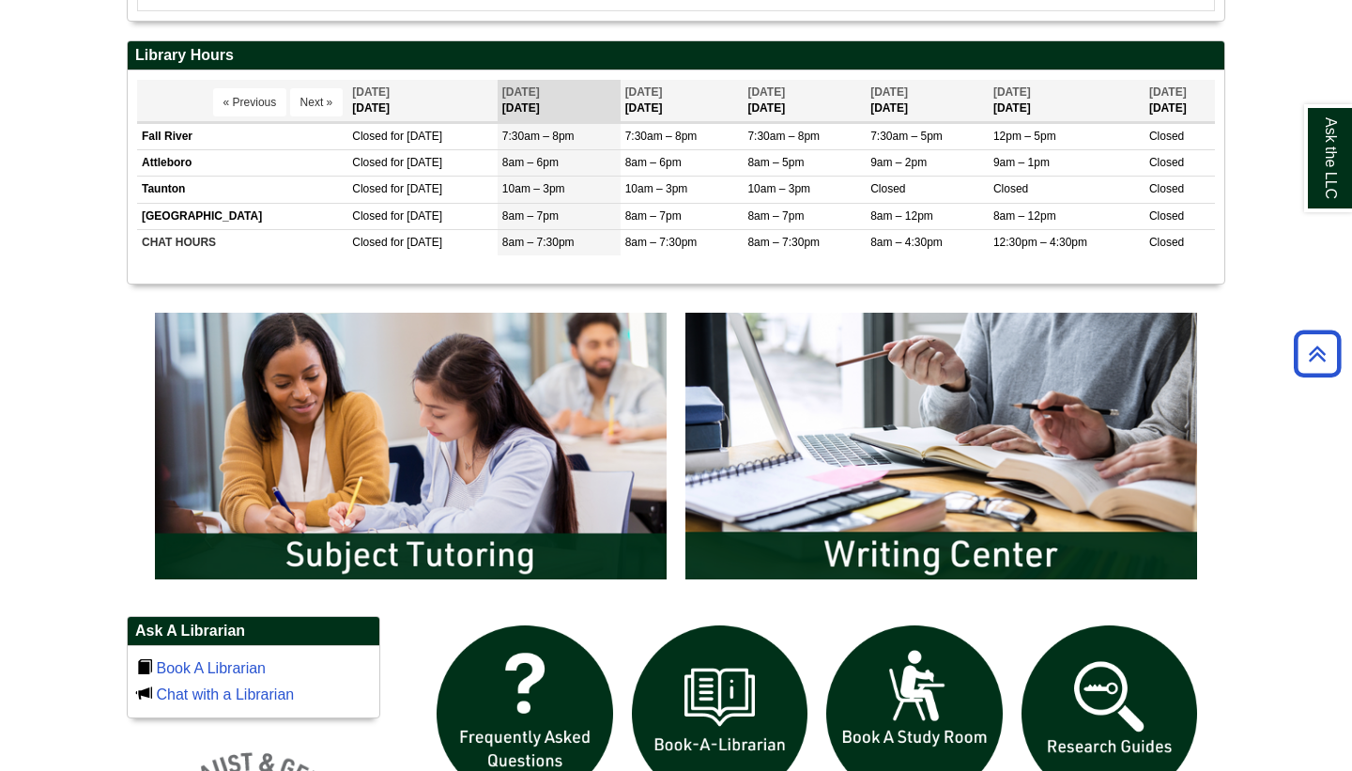
scroll to position [751, 0]
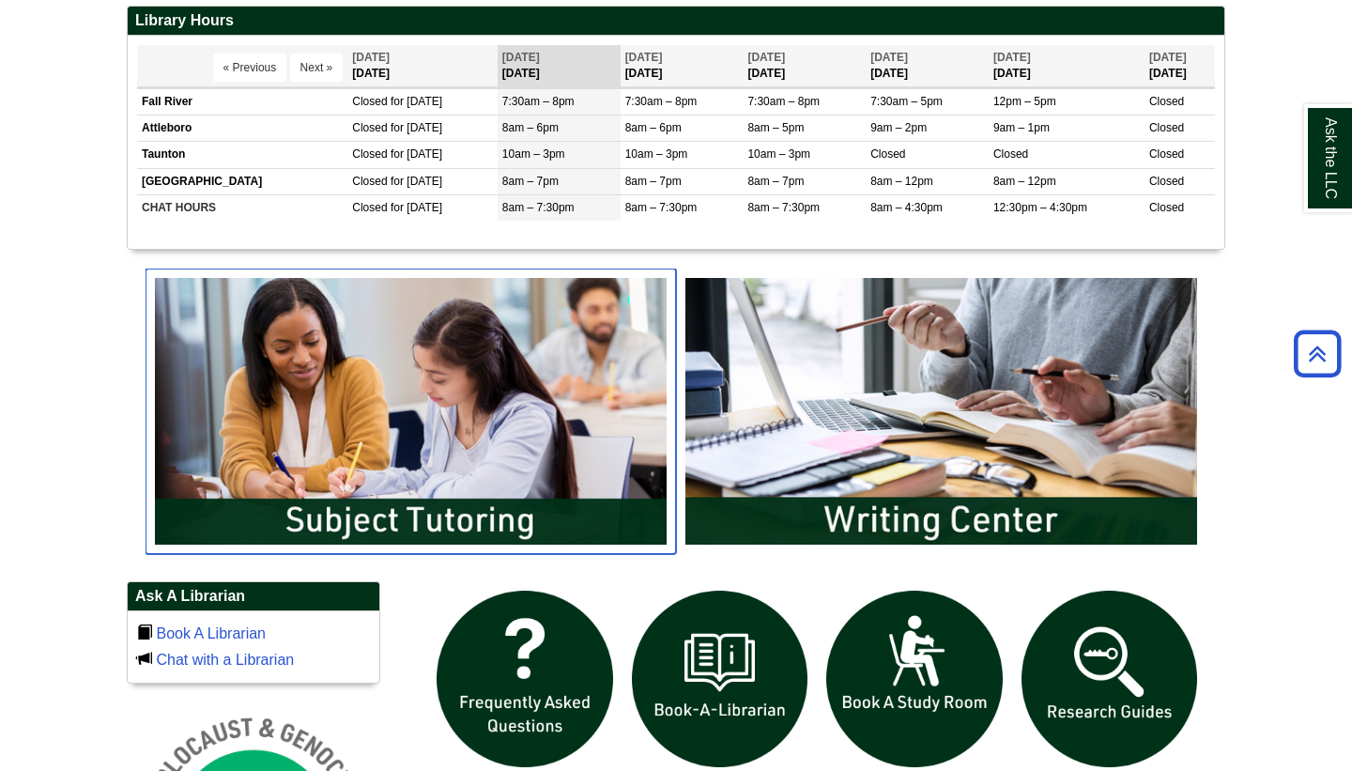
click at [388, 533] on img "slideshow" at bounding box center [410, 410] width 530 height 285
click at [284, 527] on img "slideshow" at bounding box center [410, 410] width 530 height 285
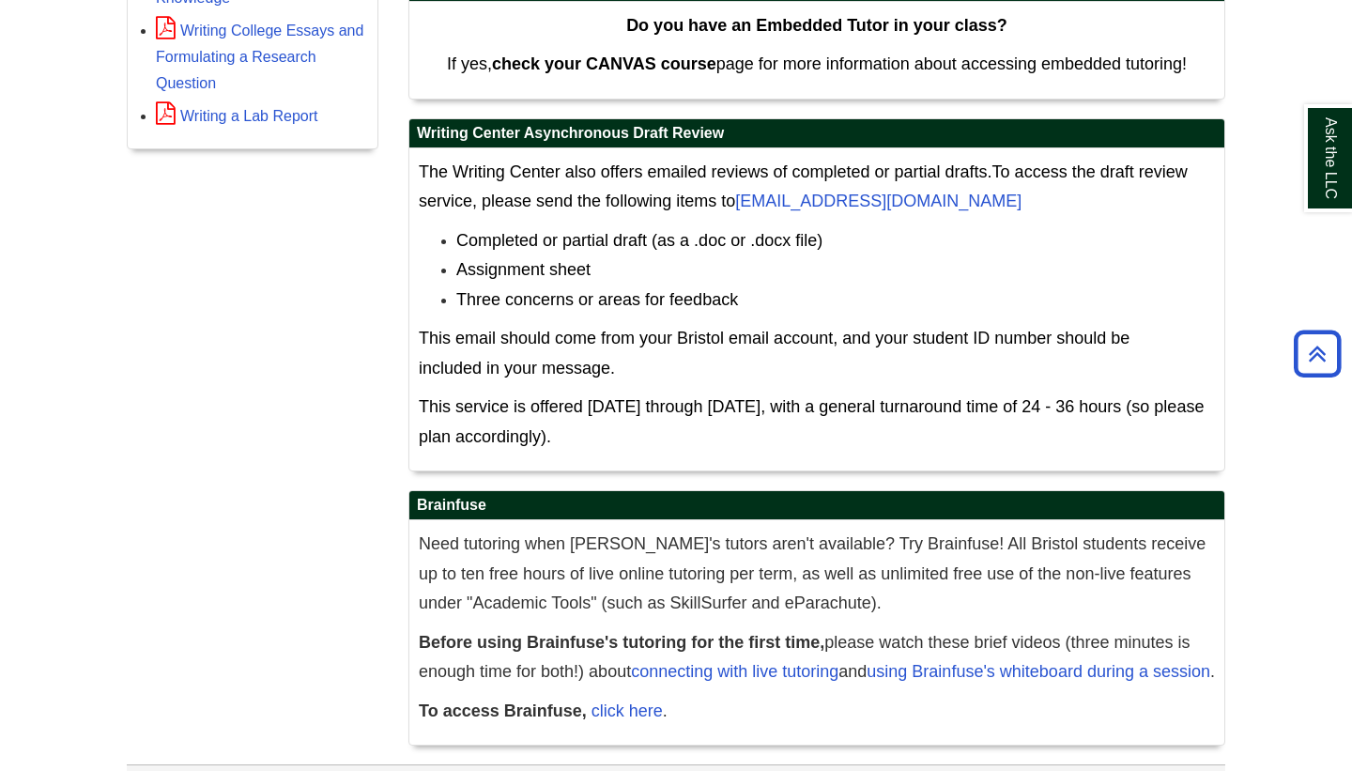
scroll to position [972, 0]
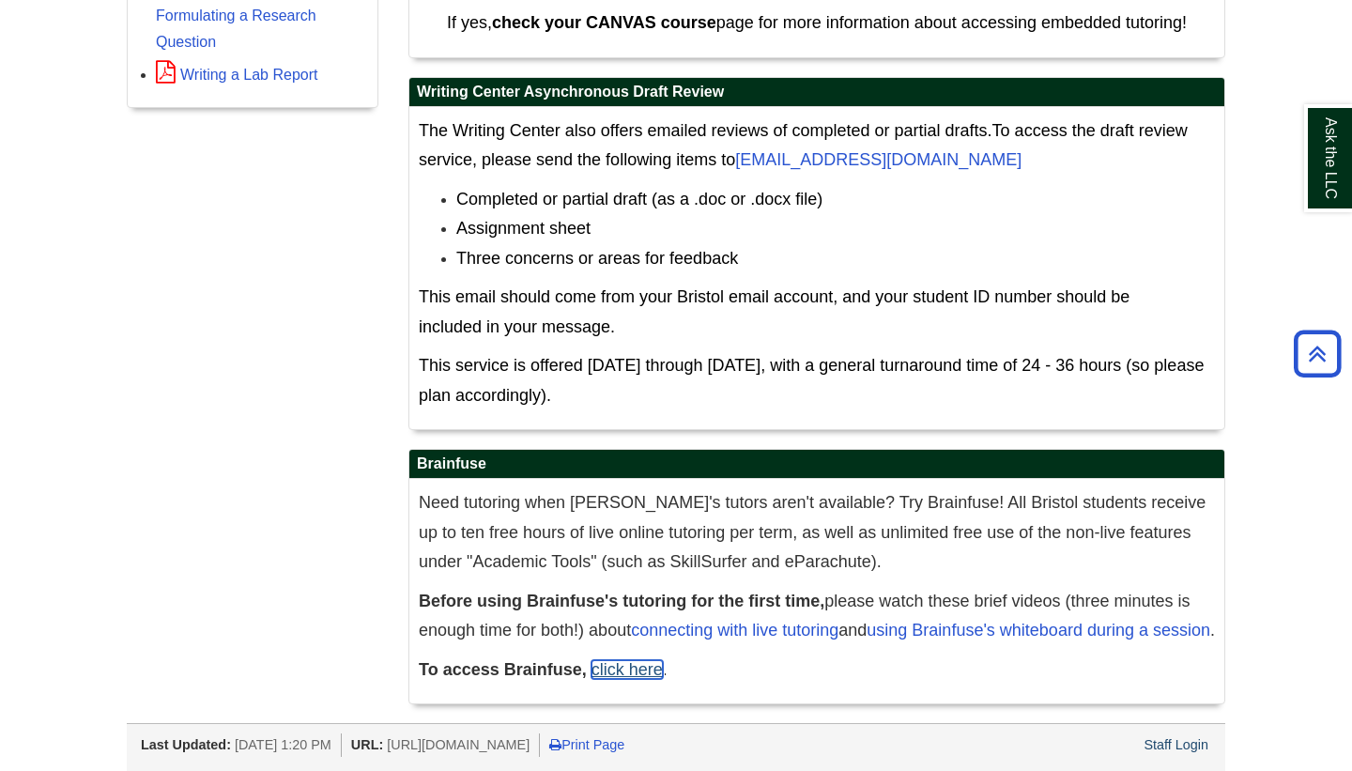
click at [610, 670] on link "click here" at bounding box center [626, 669] width 71 height 19
click at [602, 672] on link "click here" at bounding box center [626, 669] width 71 height 19
